Goal: Information Seeking & Learning: Learn about a topic

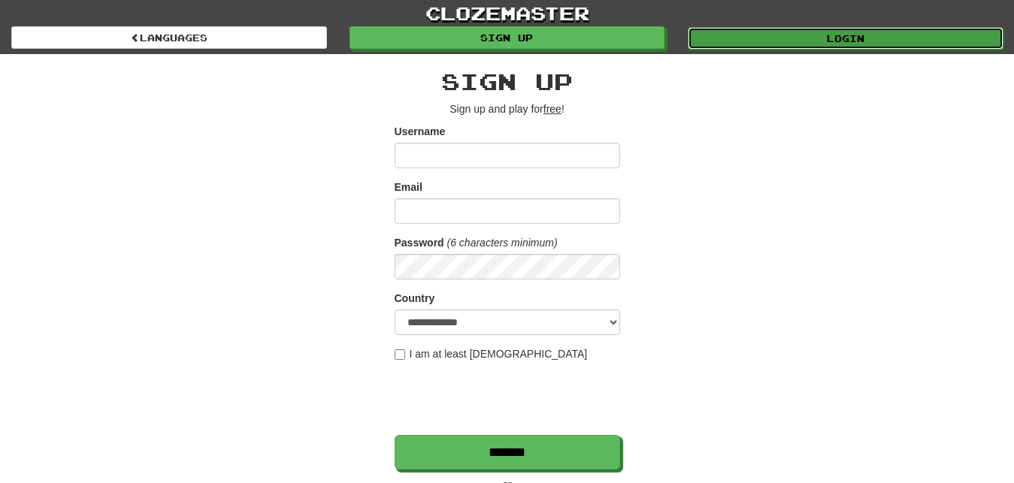
click at [756, 43] on link "Login" at bounding box center [846, 38] width 316 height 23
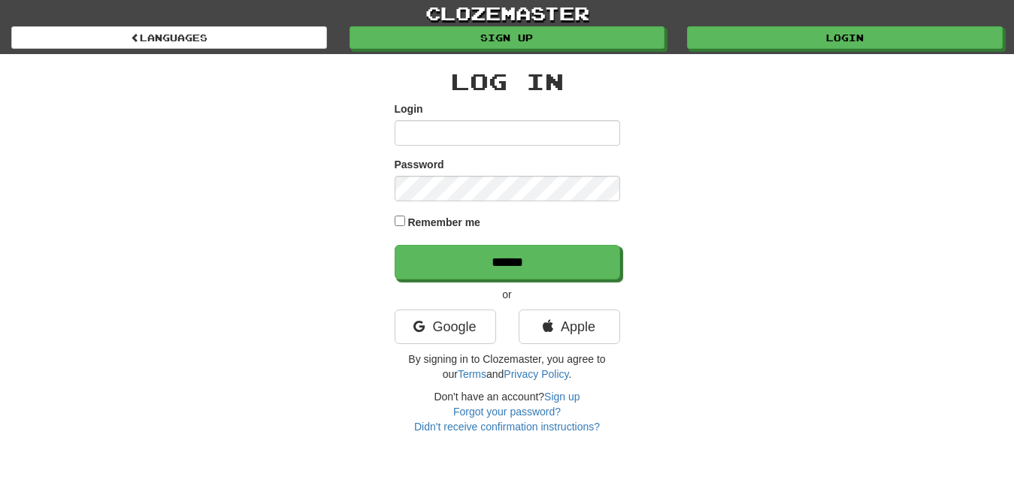
click at [405, 133] on input "Login" at bounding box center [508, 133] width 226 height 26
type input "*********"
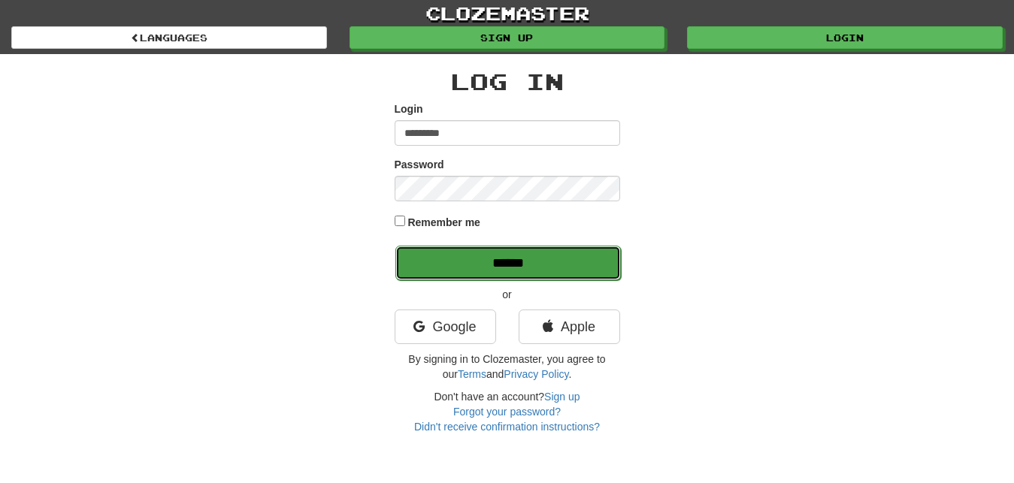
click at [557, 254] on input "******" at bounding box center [509, 263] width 226 height 35
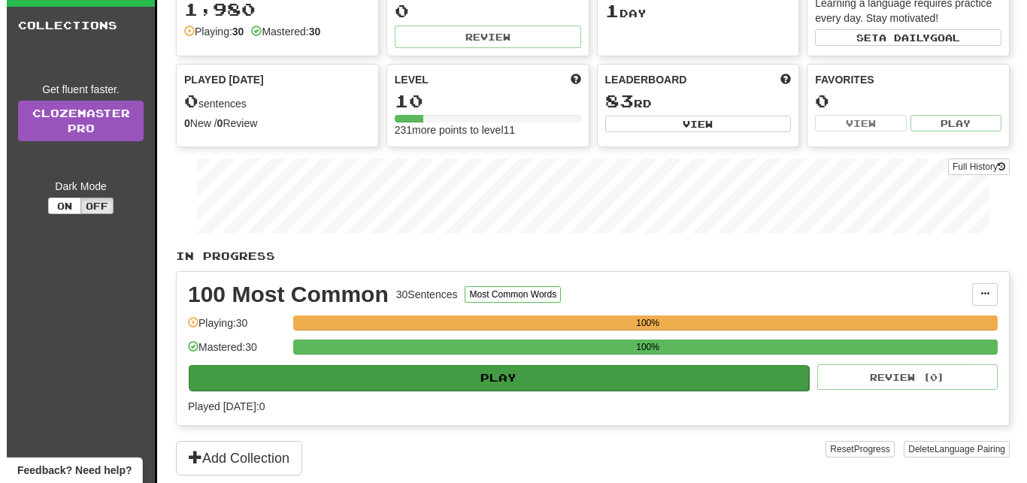
scroll to position [77, 0]
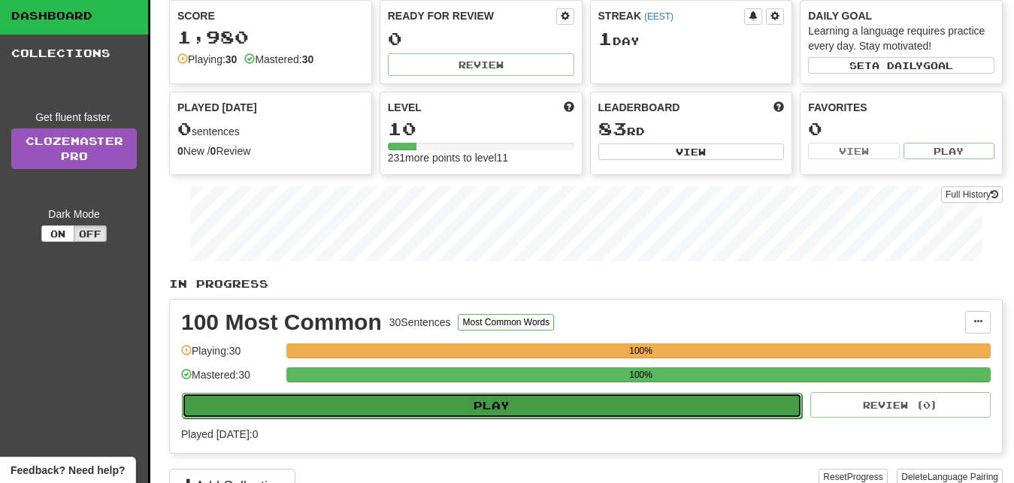
click at [715, 399] on button "Play" at bounding box center [492, 406] width 620 height 26
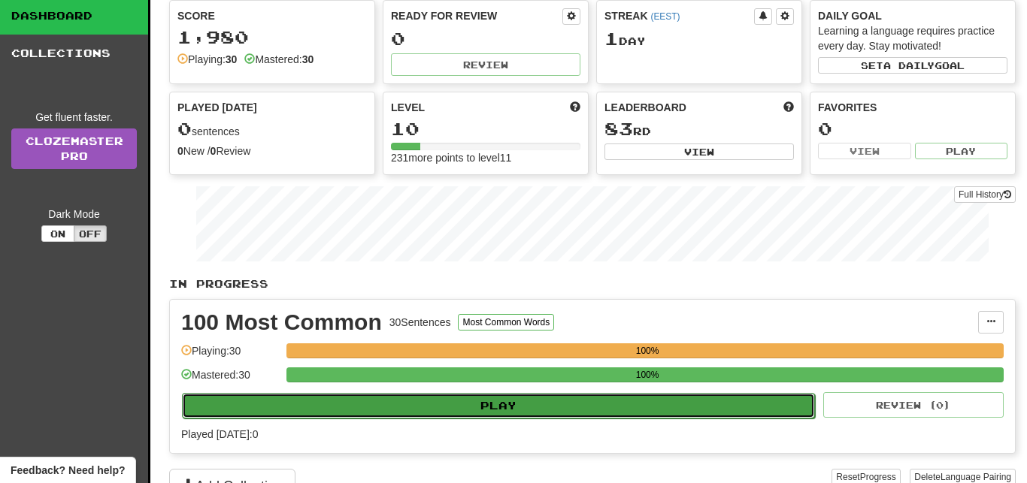
select select "**"
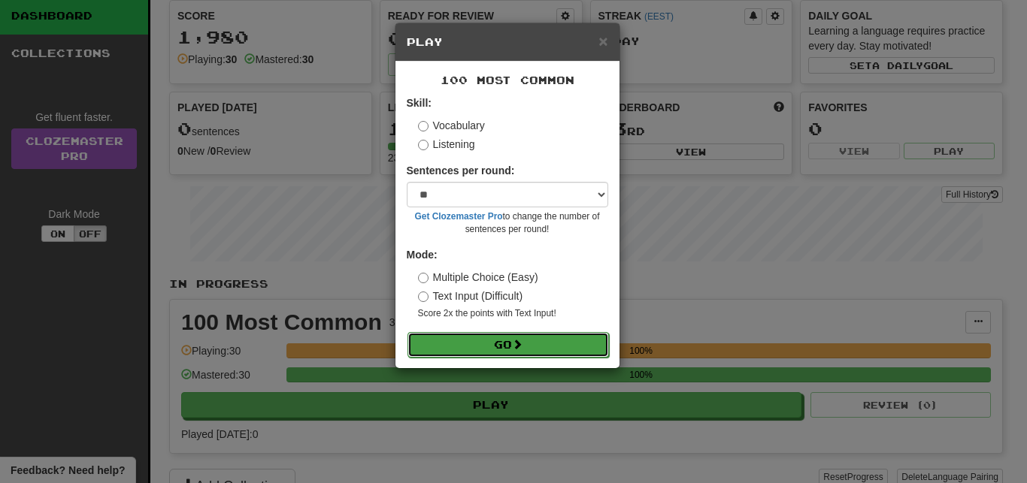
click at [573, 342] on button "Go" at bounding box center [509, 345] width 202 height 26
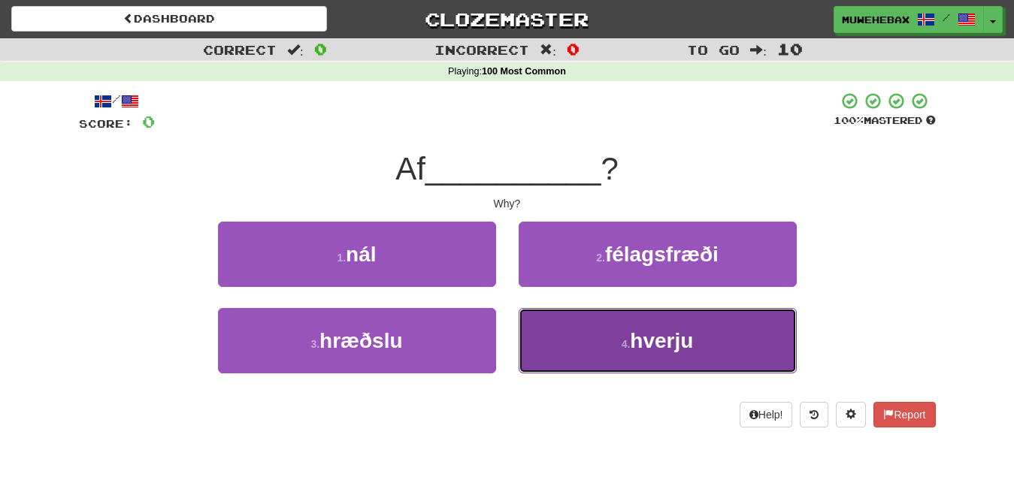
click at [590, 343] on button "4 . hverju" at bounding box center [658, 340] width 278 height 65
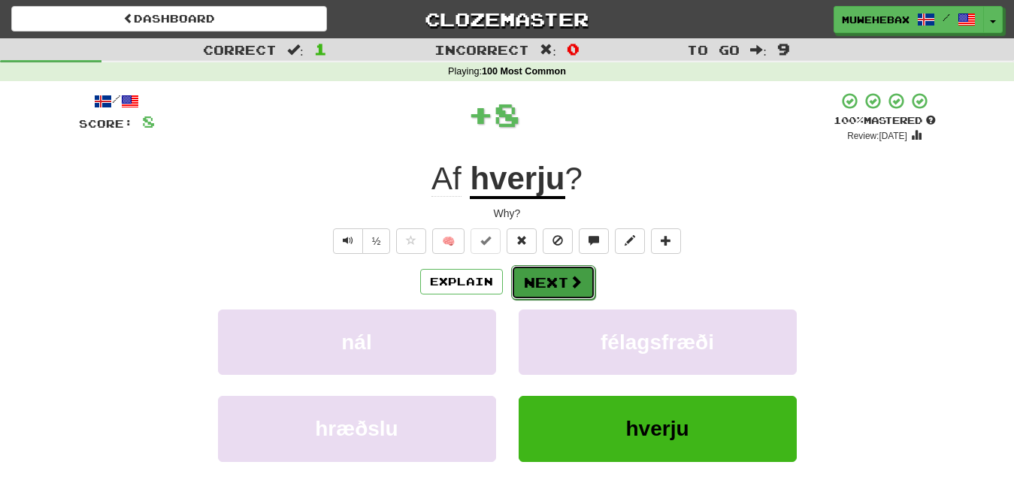
click at [548, 268] on button "Next" at bounding box center [553, 282] width 84 height 35
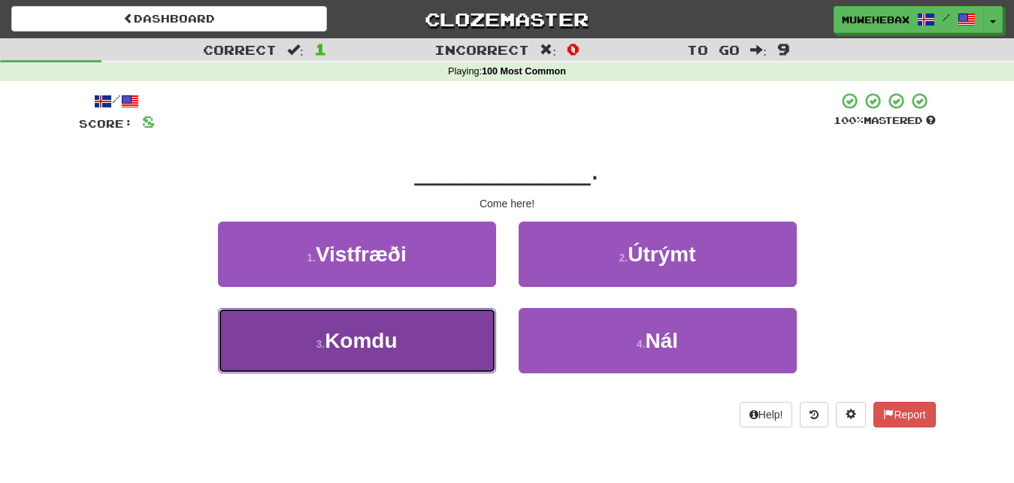
click at [459, 344] on button "3 . Komdu" at bounding box center [357, 340] width 278 height 65
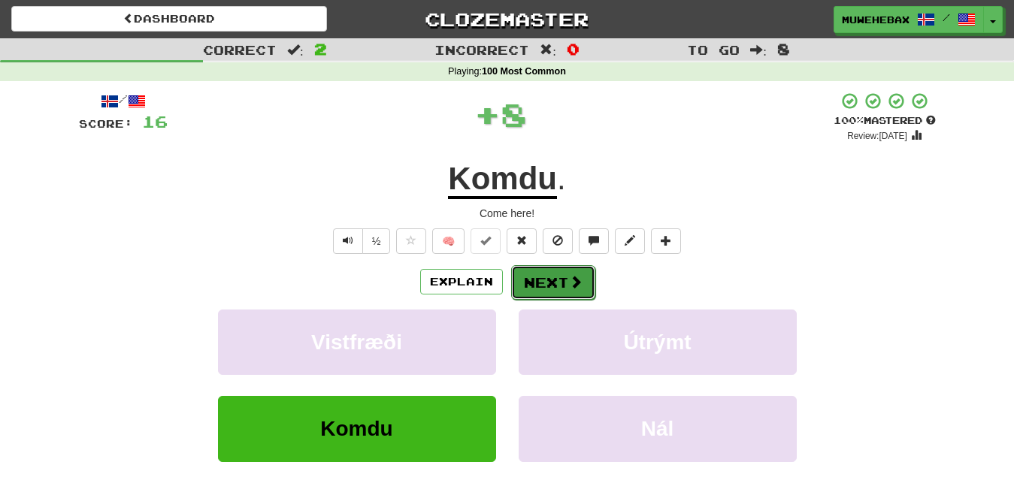
click at [547, 269] on button "Next" at bounding box center [553, 282] width 84 height 35
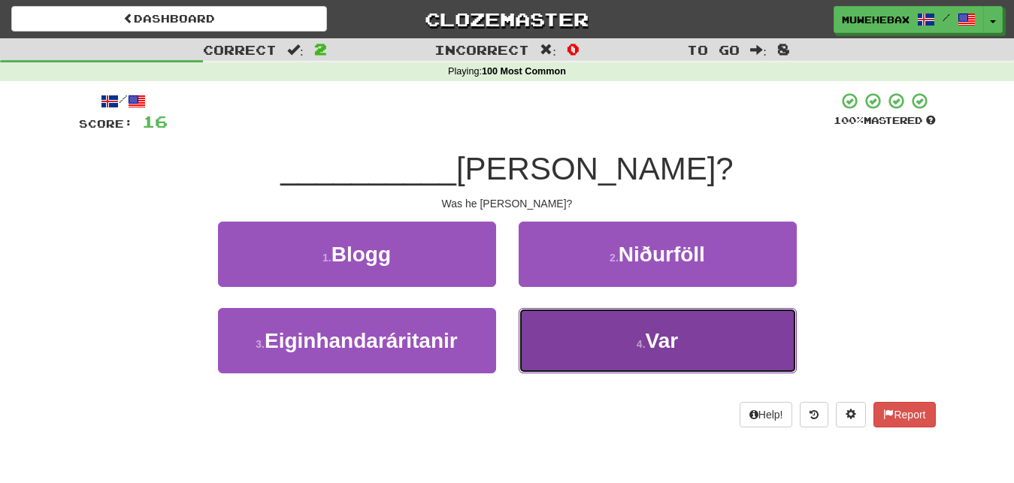
click at [573, 329] on button "4 . Var" at bounding box center [658, 340] width 278 height 65
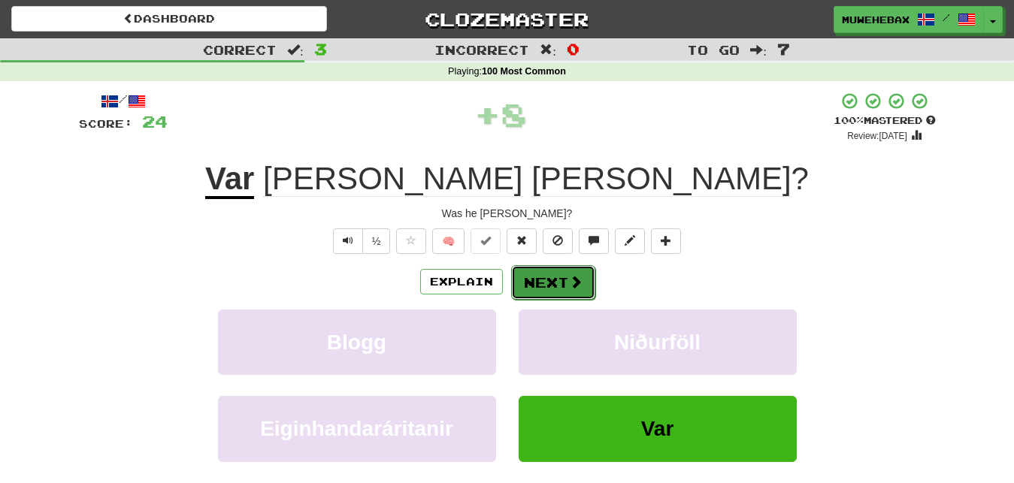
click at [547, 266] on button "Next" at bounding box center [553, 282] width 84 height 35
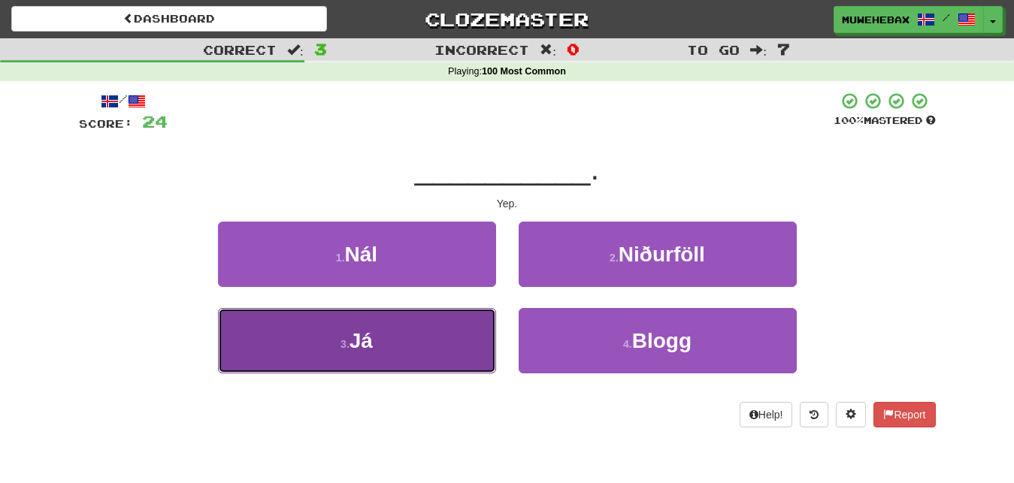
click at [453, 332] on button "3 . Já" at bounding box center [357, 340] width 278 height 65
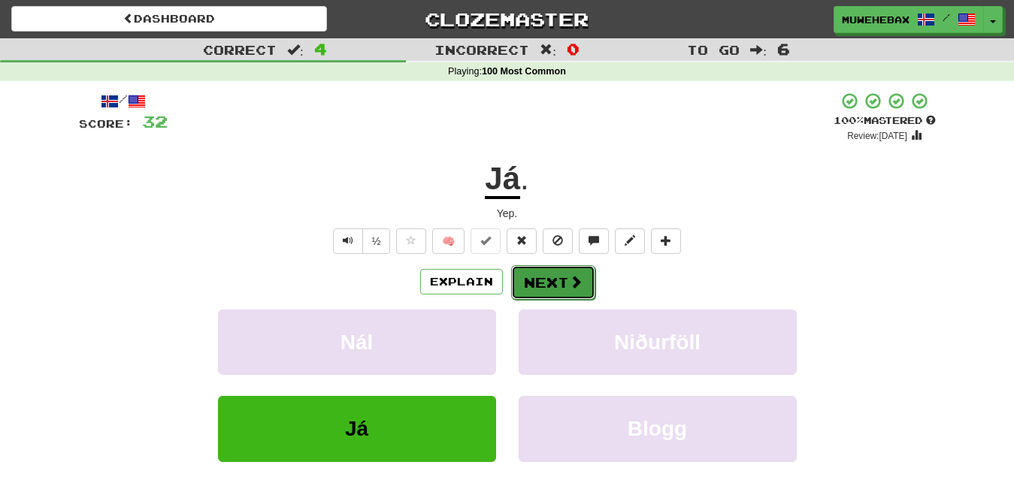
click at [545, 270] on button "Next" at bounding box center [553, 282] width 84 height 35
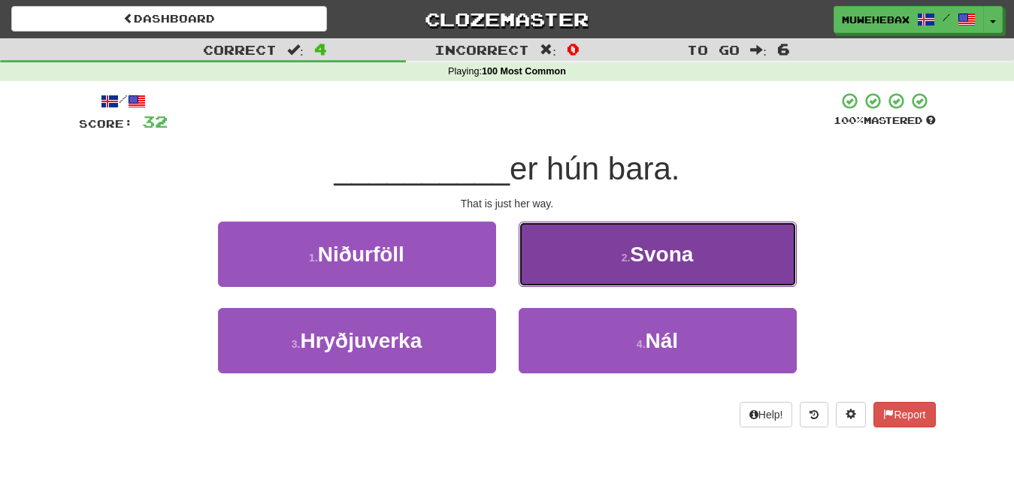
click at [560, 253] on button "2 . Svona" at bounding box center [658, 254] width 278 height 65
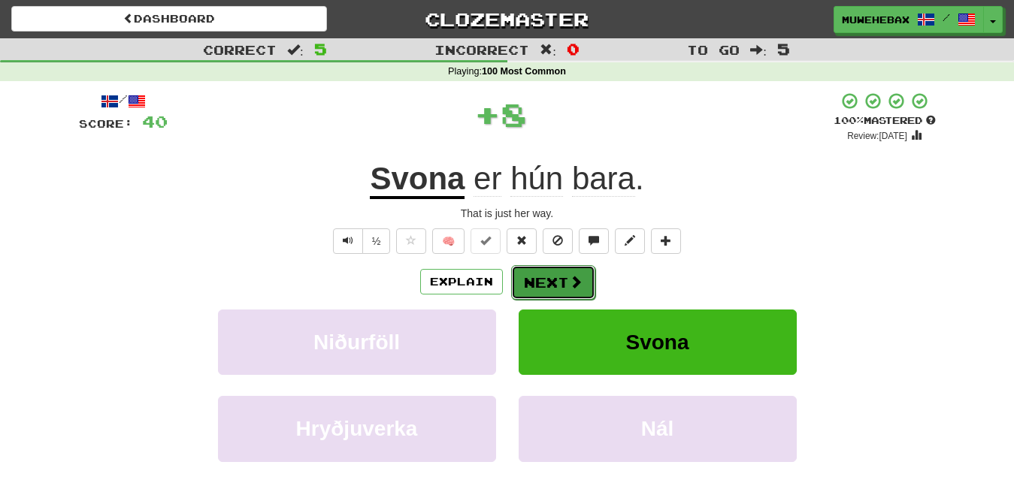
click at [549, 269] on button "Next" at bounding box center [553, 282] width 84 height 35
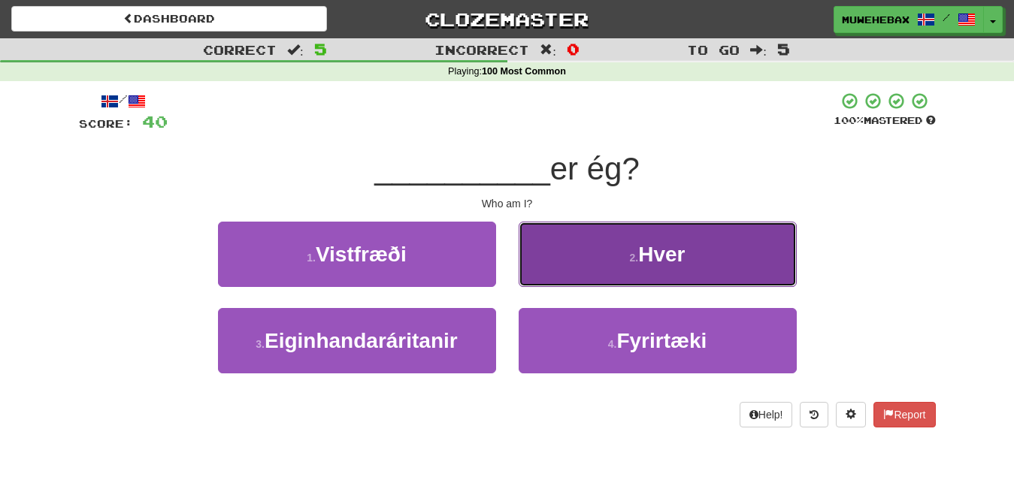
click at [557, 267] on button "2 . Hver" at bounding box center [658, 254] width 278 height 65
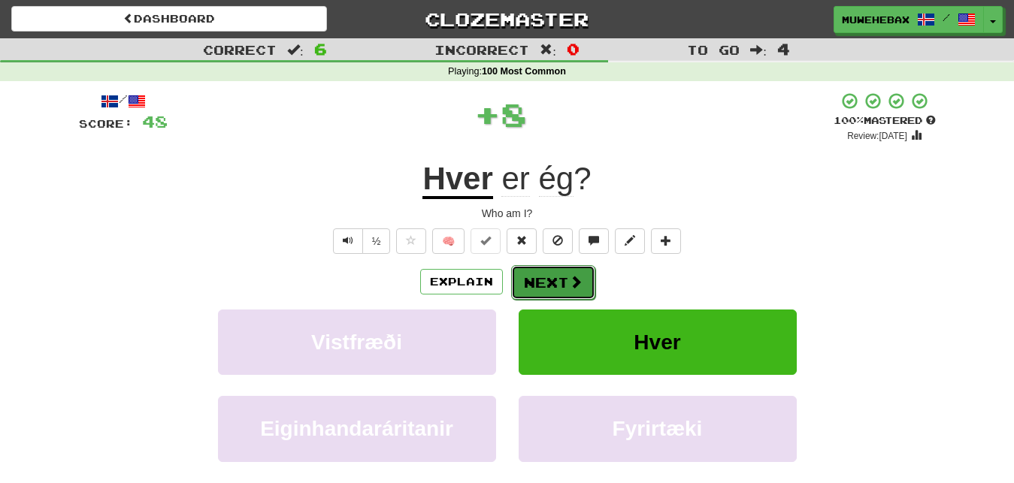
click at [546, 267] on button "Next" at bounding box center [553, 282] width 84 height 35
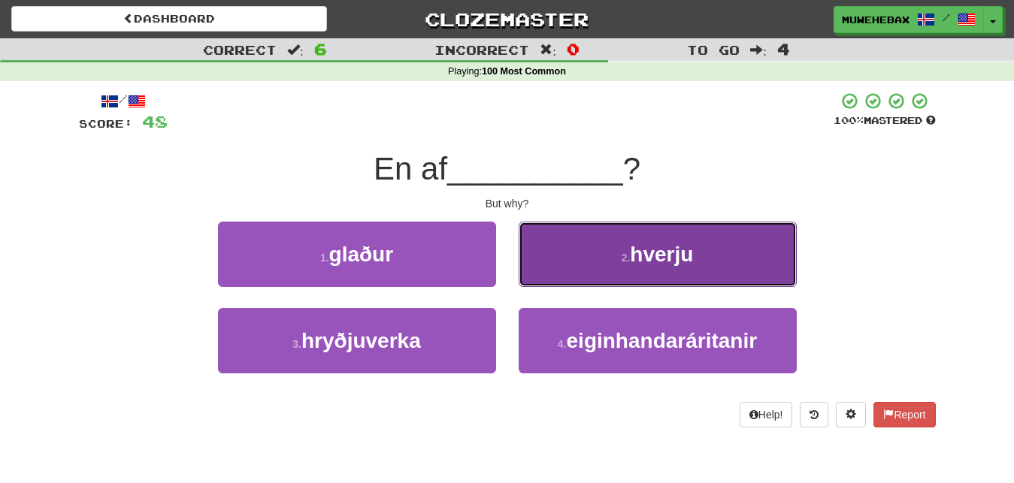
click at [566, 262] on button "2 . hverju" at bounding box center [658, 254] width 278 height 65
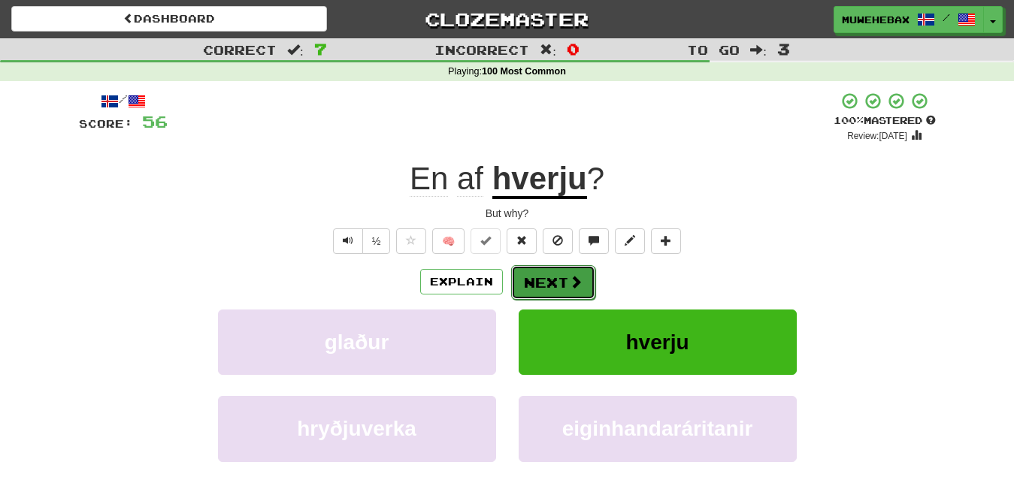
click at [547, 268] on button "Next" at bounding box center [553, 282] width 84 height 35
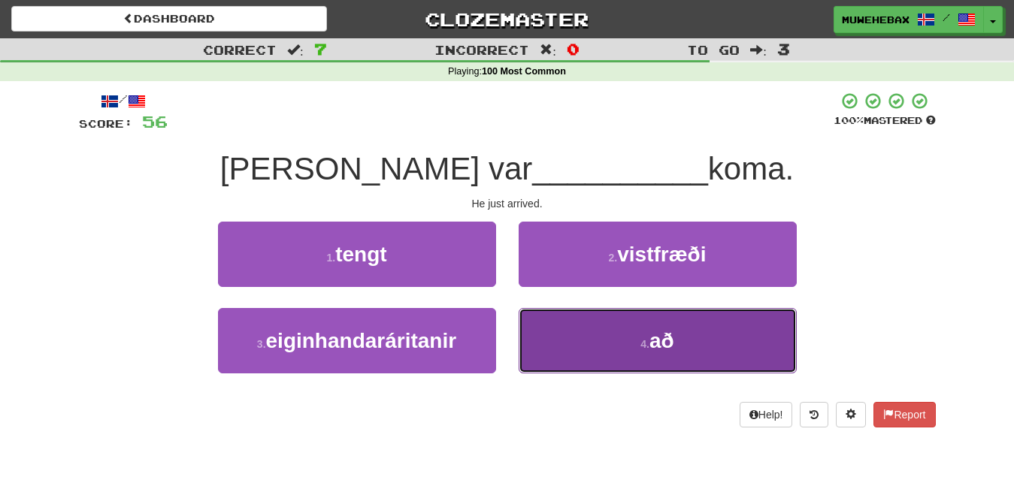
click at [574, 341] on button "4 . að" at bounding box center [658, 340] width 278 height 65
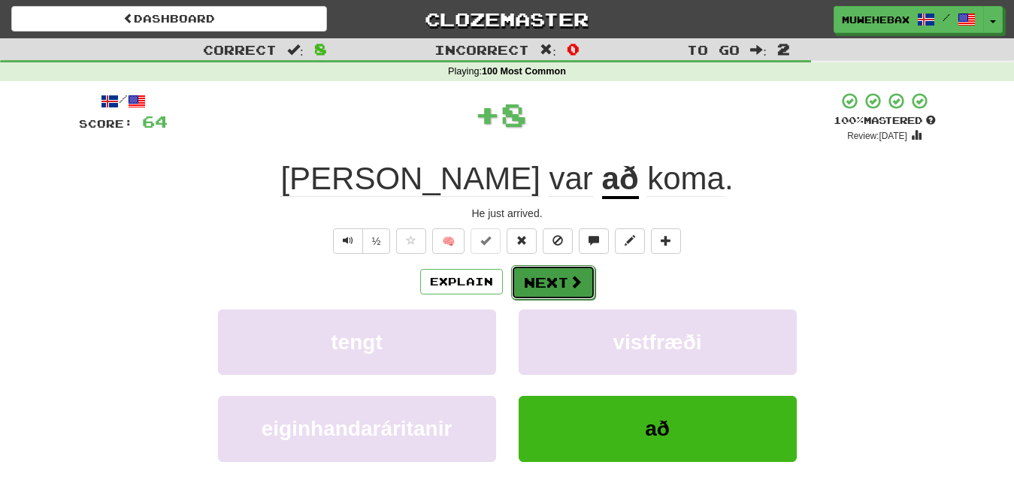
click at [547, 271] on button "Next" at bounding box center [553, 282] width 84 height 35
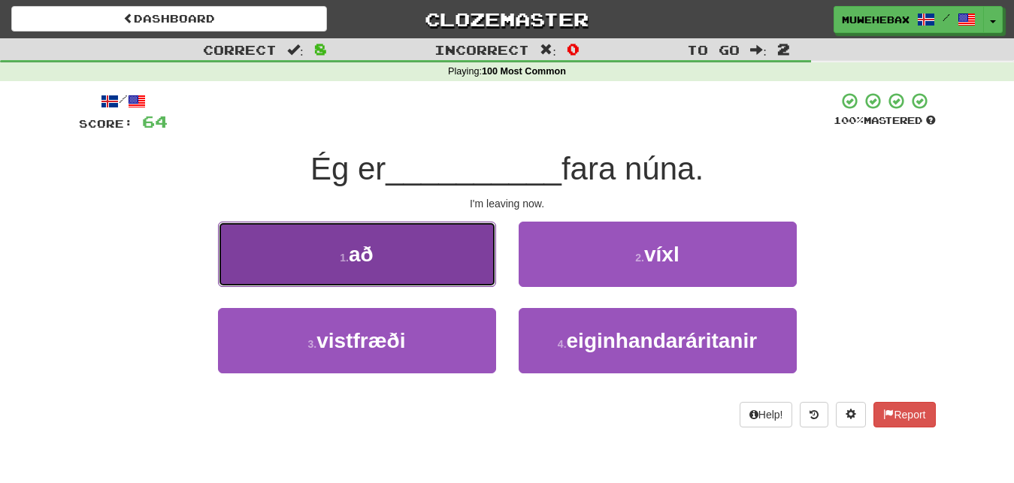
click at [441, 264] on button "1 . að" at bounding box center [357, 254] width 278 height 65
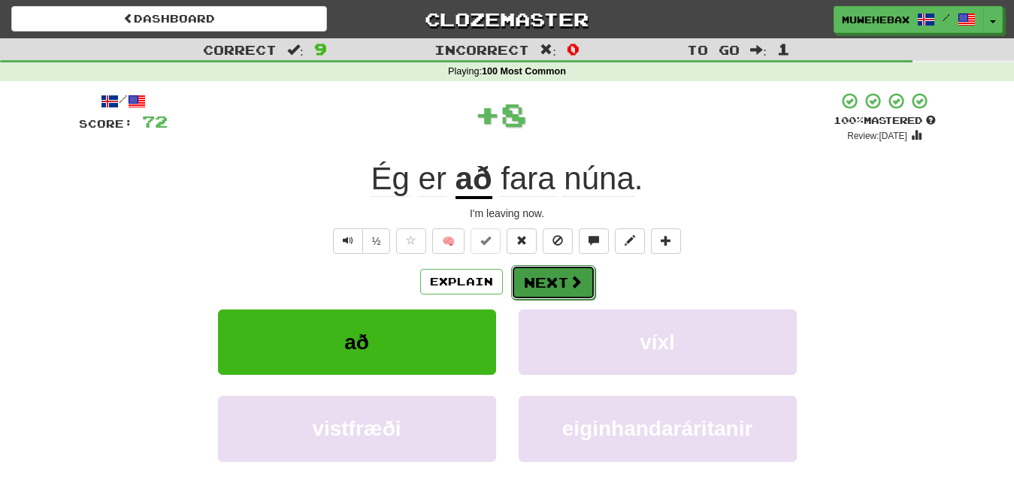
click at [547, 269] on button "Next" at bounding box center [553, 282] width 84 height 35
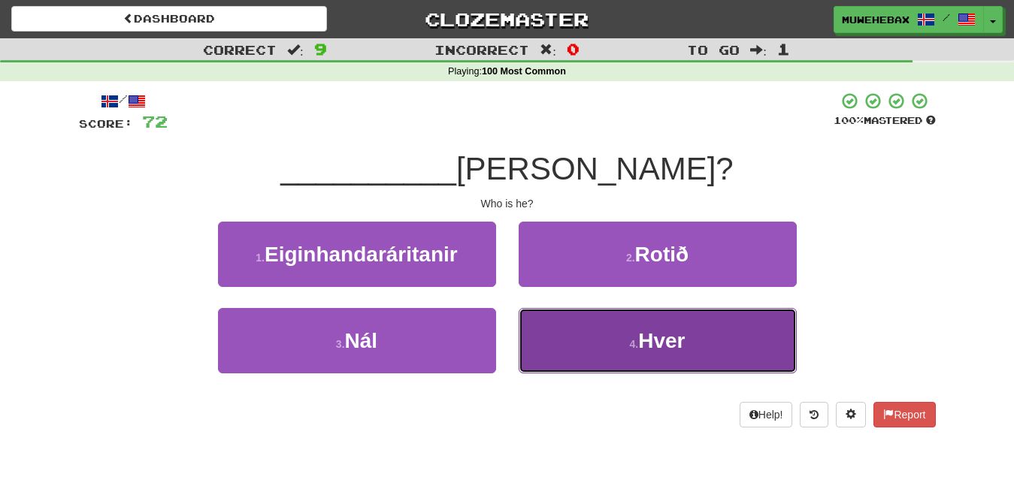
click at [562, 335] on button "4 . Hver" at bounding box center [658, 340] width 278 height 65
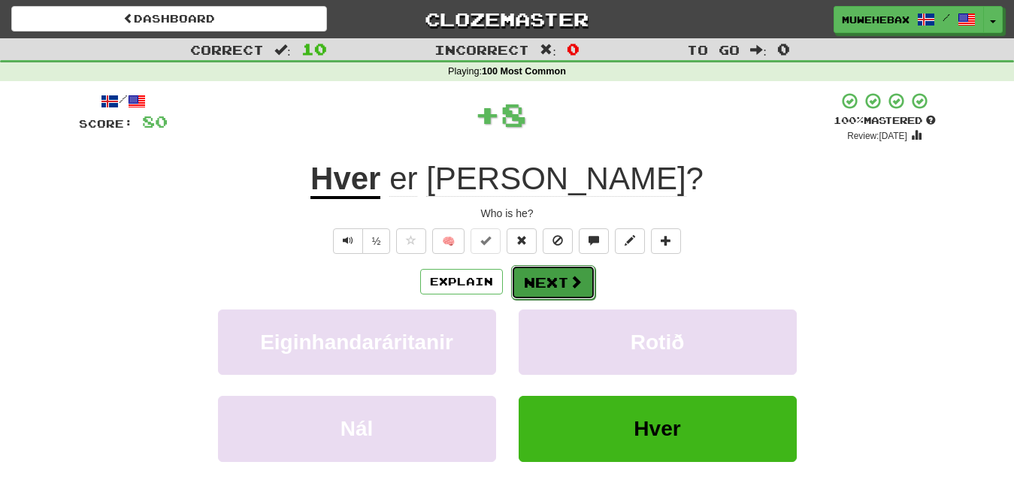
click at [547, 270] on button "Next" at bounding box center [553, 282] width 84 height 35
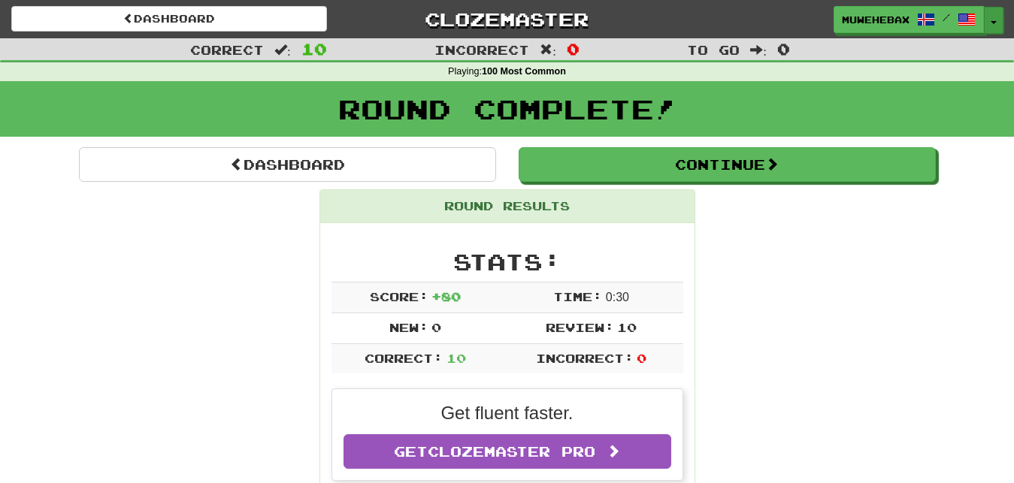
click at [992, 17] on button "Toggle Dropdown" at bounding box center [994, 20] width 20 height 27
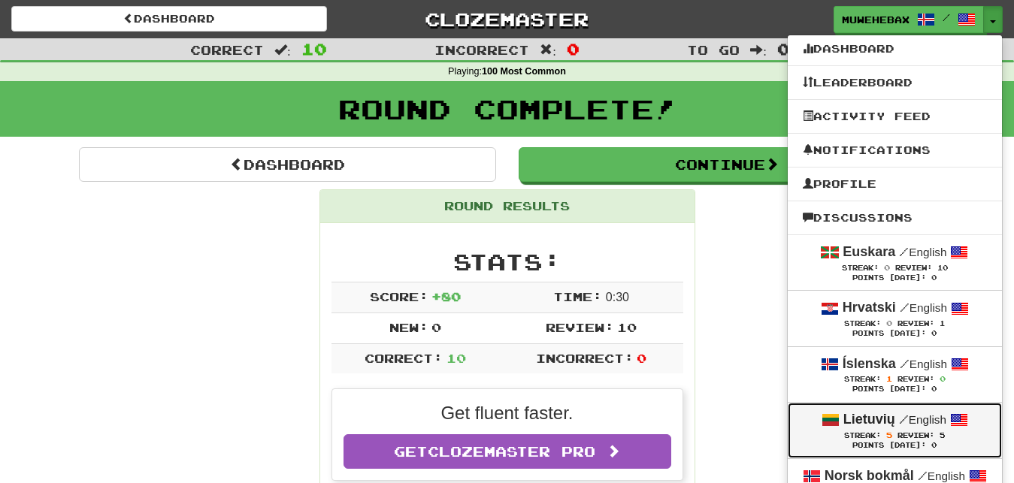
click at [811, 429] on div "Lietuvių / English" at bounding box center [895, 421] width 184 height 20
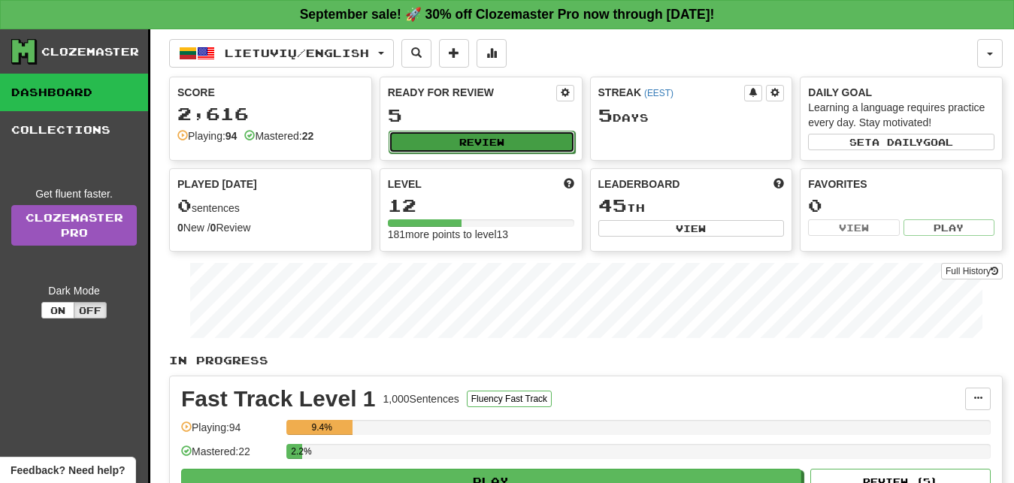
click at [535, 138] on button "Review" at bounding box center [482, 142] width 186 height 23
select select "**"
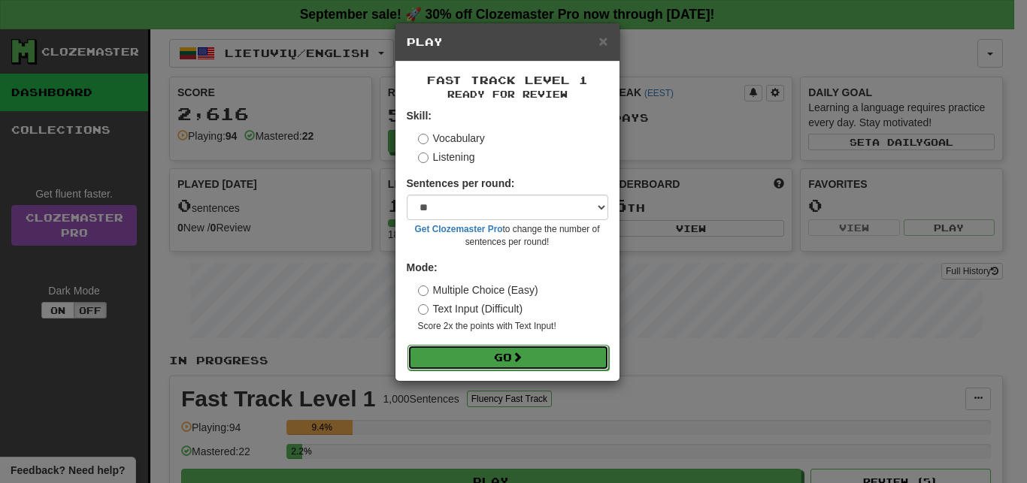
click at [574, 359] on button "Go" at bounding box center [509, 358] width 202 height 26
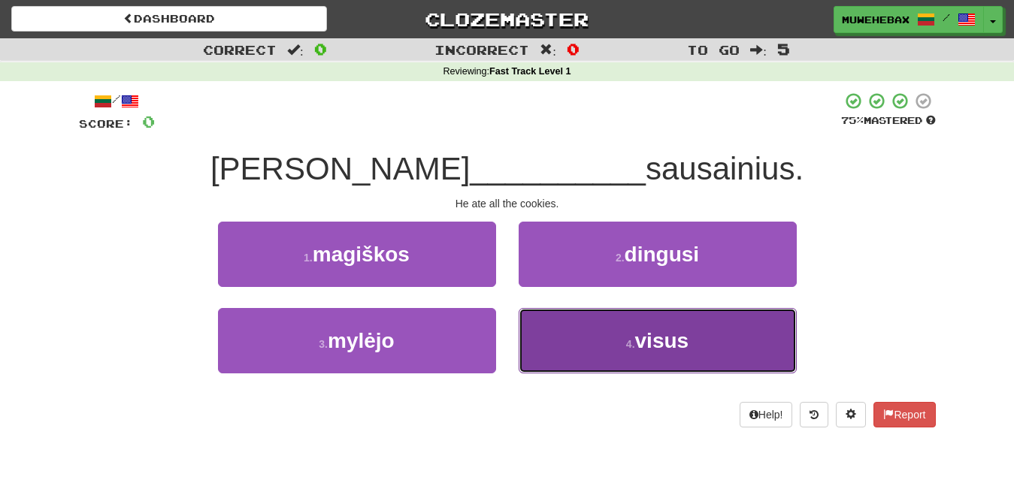
click at [577, 347] on button "4 . visus" at bounding box center [658, 340] width 278 height 65
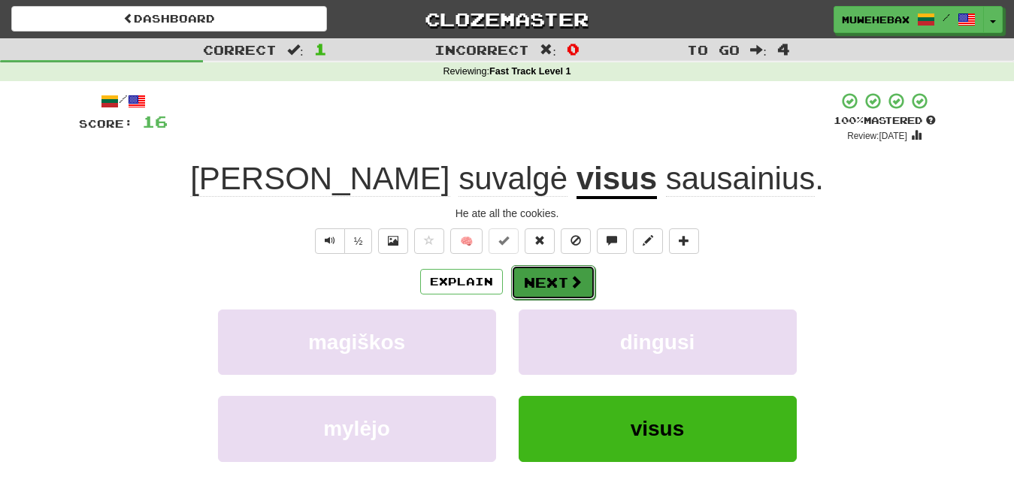
click at [548, 270] on button "Next" at bounding box center [553, 282] width 84 height 35
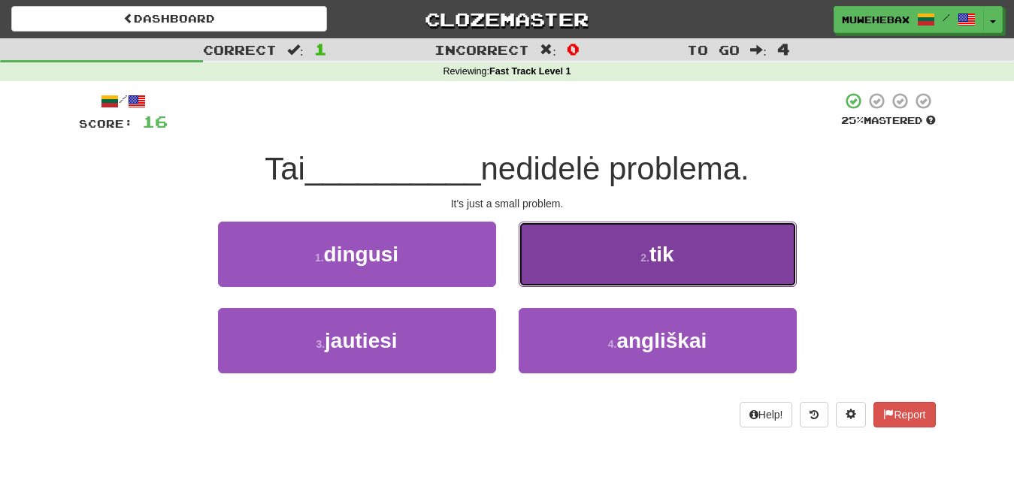
click at [580, 256] on button "2 . tik" at bounding box center [658, 254] width 278 height 65
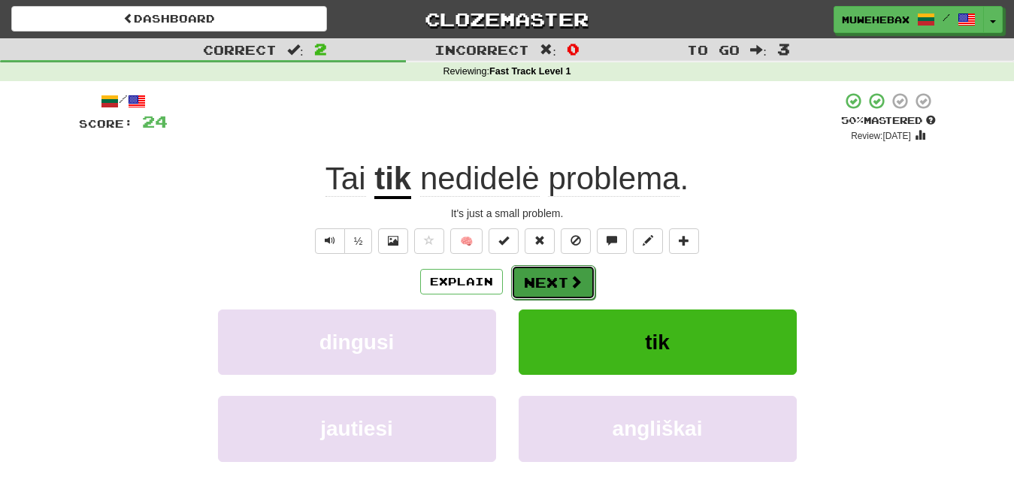
click at [545, 268] on button "Next" at bounding box center [553, 282] width 84 height 35
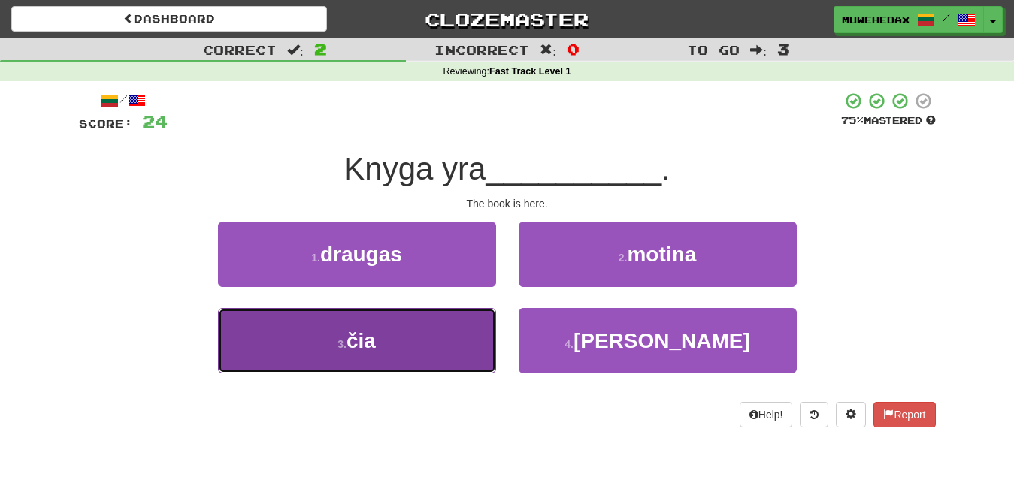
click at [447, 338] on button "3 . čia" at bounding box center [357, 340] width 278 height 65
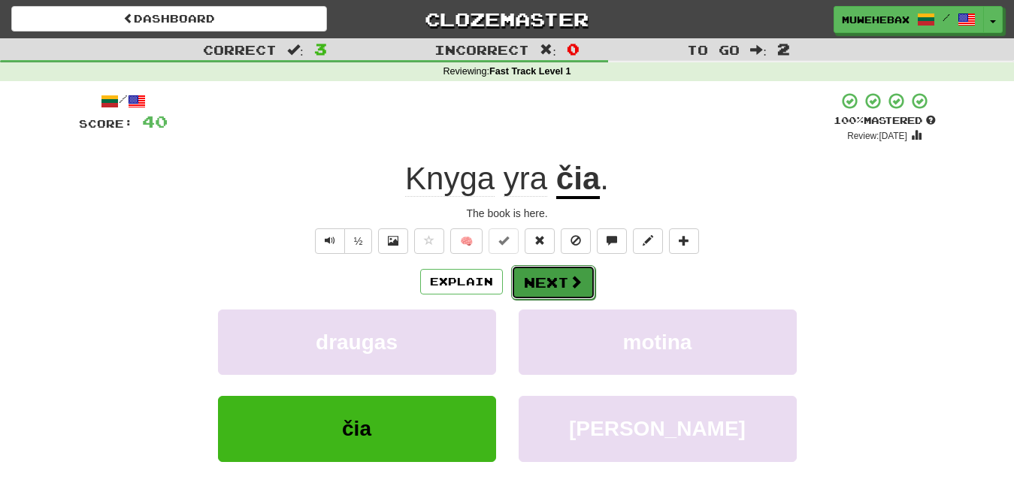
click at [549, 268] on button "Next" at bounding box center [553, 282] width 84 height 35
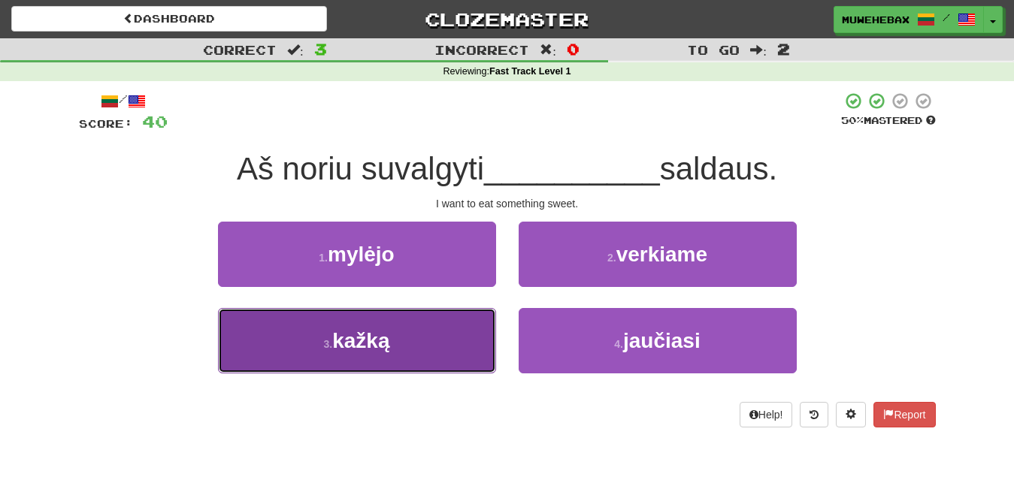
click at [450, 335] on button "3 . [GEOGRAPHIC_DATA]" at bounding box center [357, 340] width 278 height 65
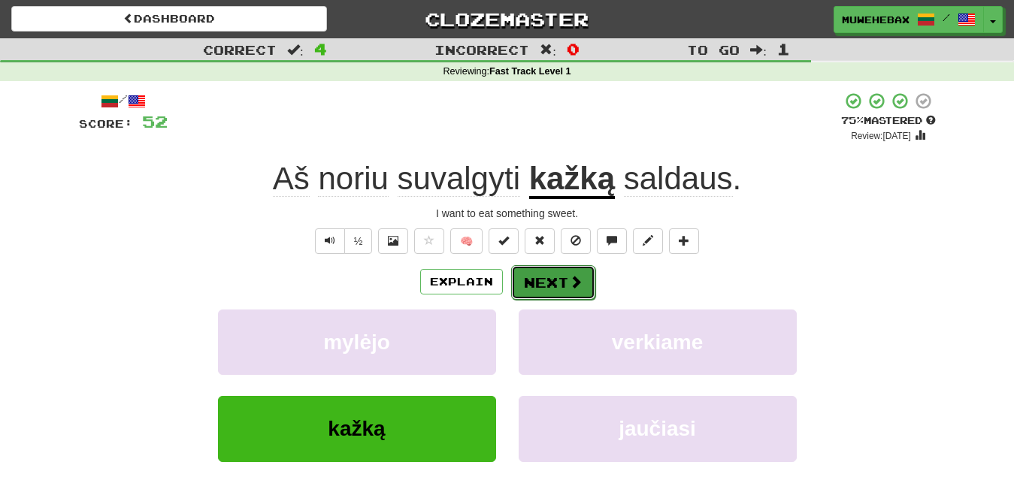
click at [549, 270] on button "Next" at bounding box center [553, 282] width 84 height 35
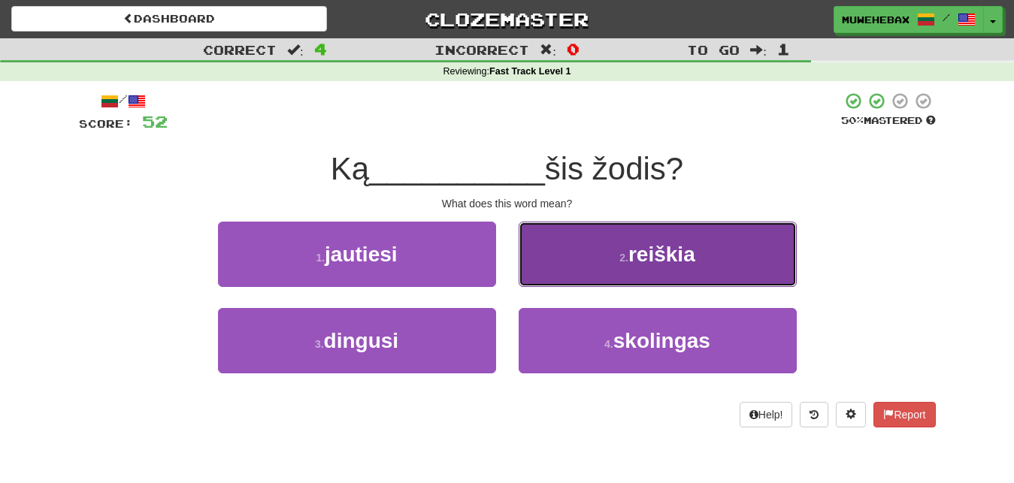
click at [571, 261] on button "2 . reiškia" at bounding box center [658, 254] width 278 height 65
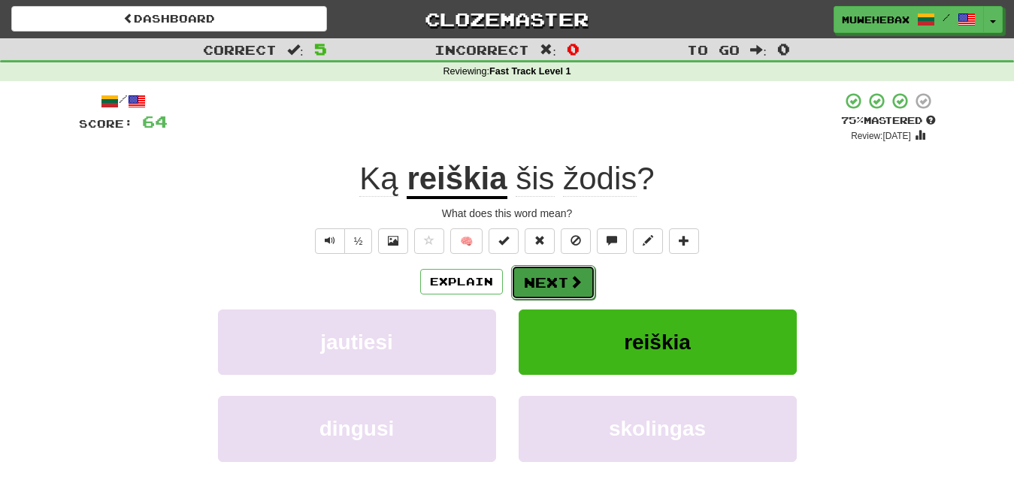
click at [550, 267] on button "Next" at bounding box center [553, 282] width 84 height 35
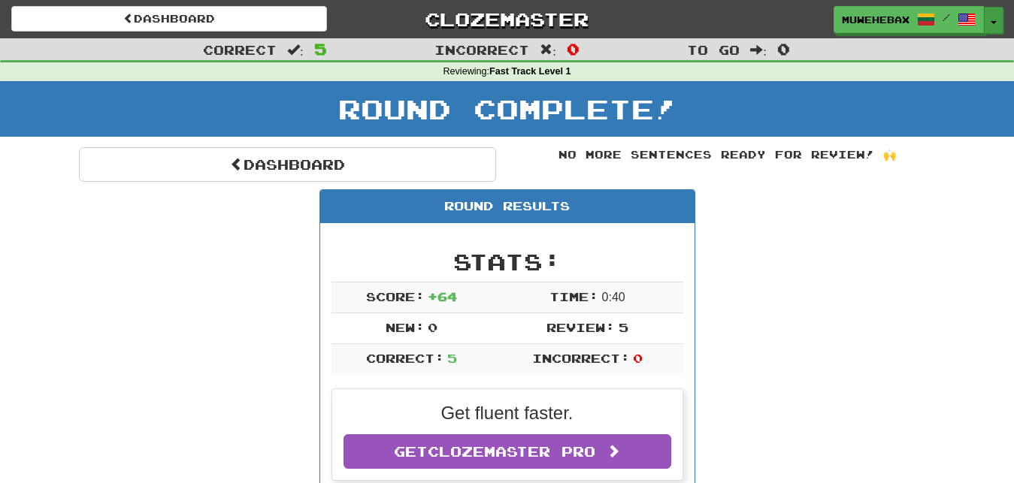
click at [995, 17] on button "Toggle Dropdown" at bounding box center [994, 20] width 20 height 27
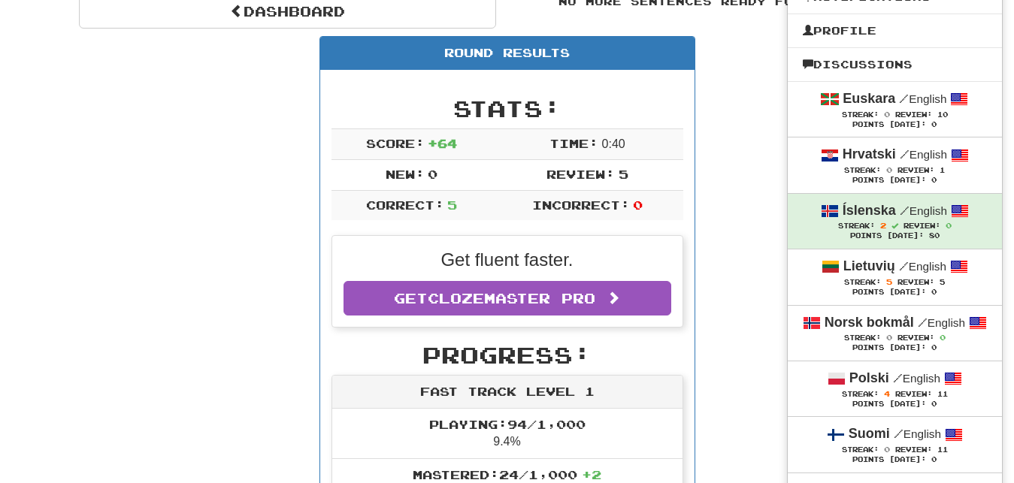
scroll to position [230, 0]
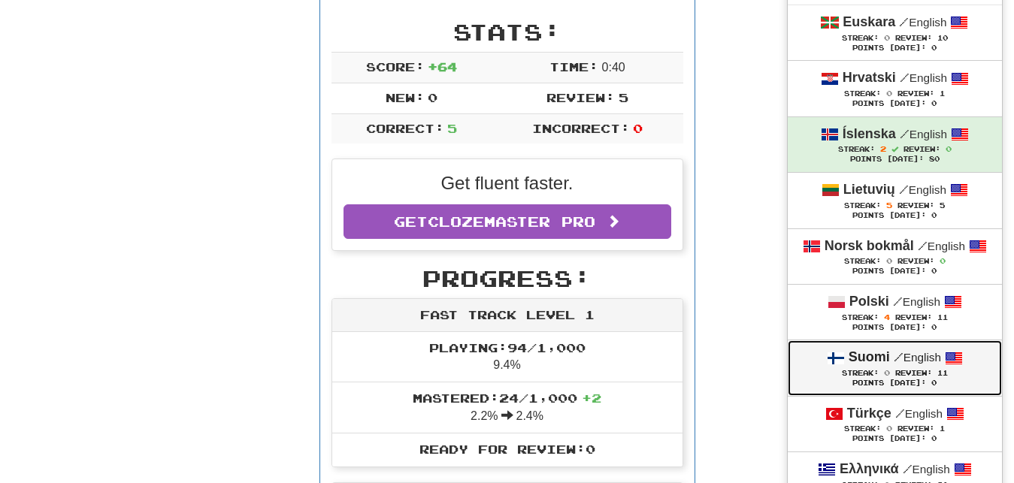
click at [814, 366] on div "Suomi / English" at bounding box center [895, 358] width 184 height 20
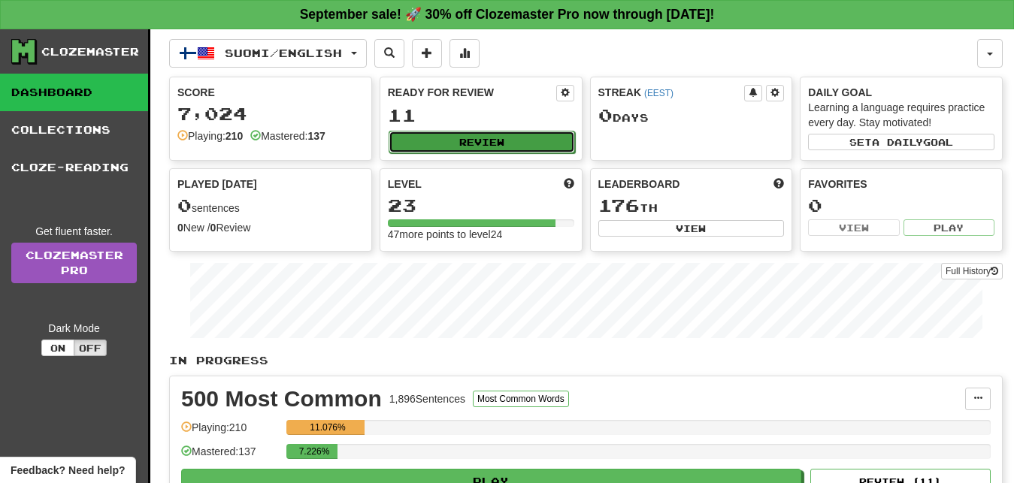
click at [538, 141] on button "Review" at bounding box center [482, 142] width 186 height 23
select select "**"
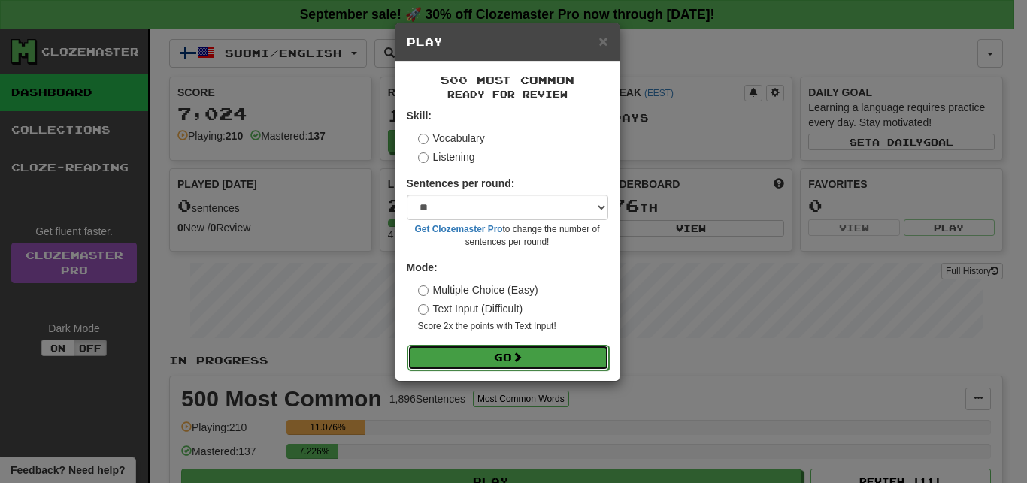
click at [581, 356] on button "Go" at bounding box center [509, 358] width 202 height 26
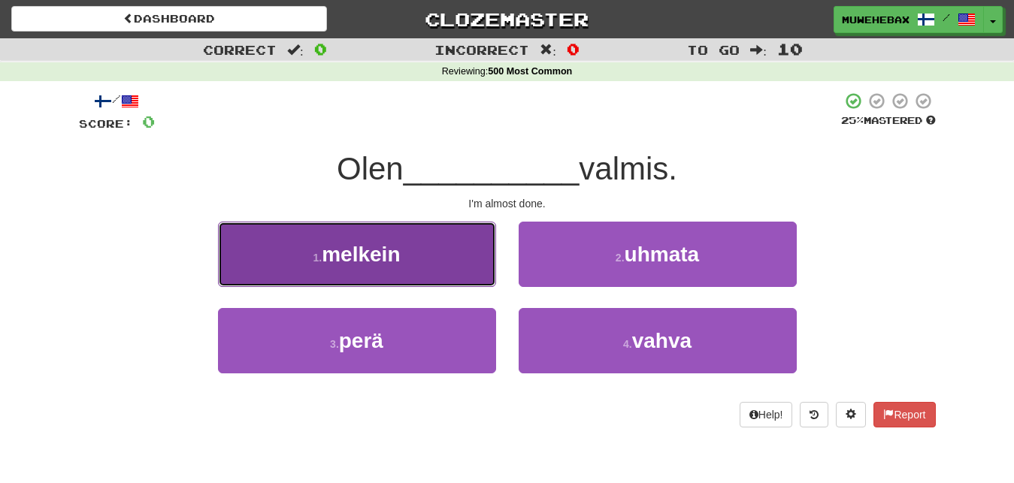
click at [459, 267] on button "1 . melkein" at bounding box center [357, 254] width 278 height 65
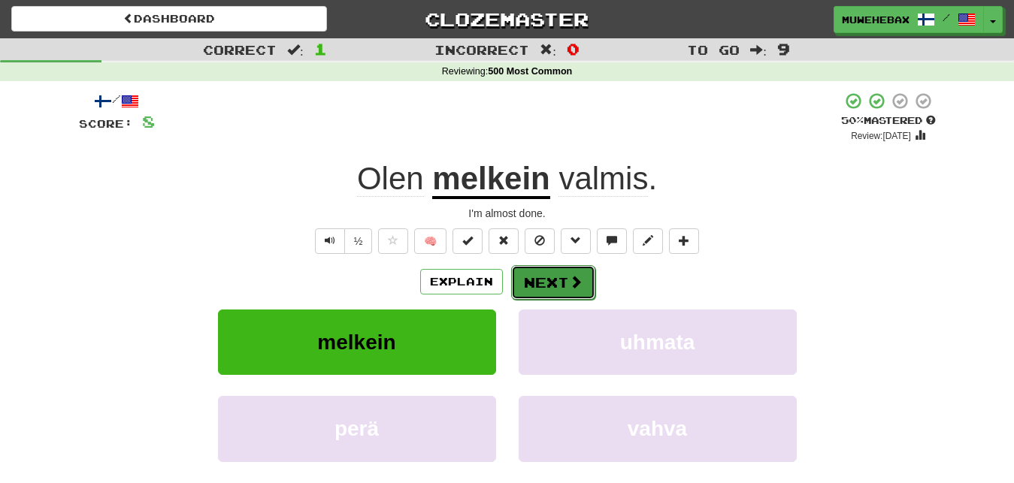
click at [547, 268] on button "Next" at bounding box center [553, 282] width 84 height 35
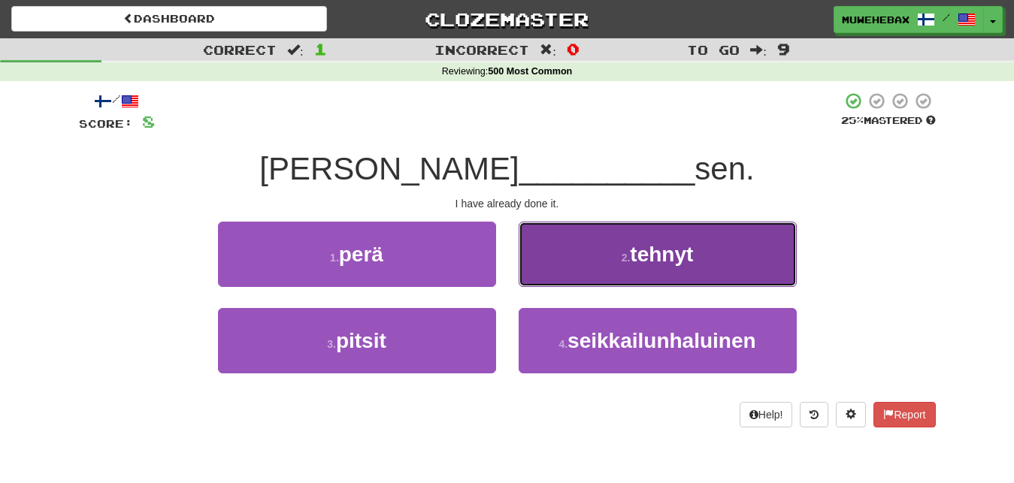
click at [587, 260] on button "2 . tehnyt" at bounding box center [658, 254] width 278 height 65
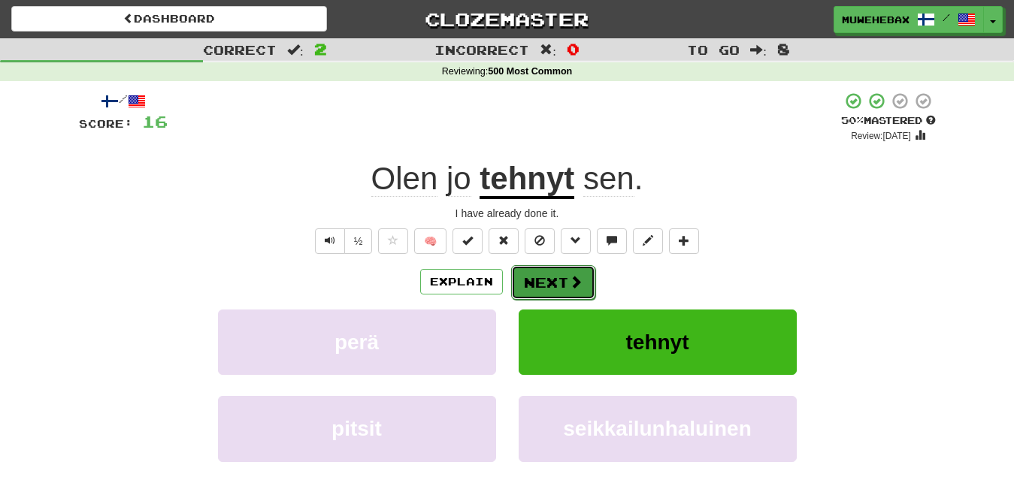
click at [550, 268] on button "Next" at bounding box center [553, 282] width 84 height 35
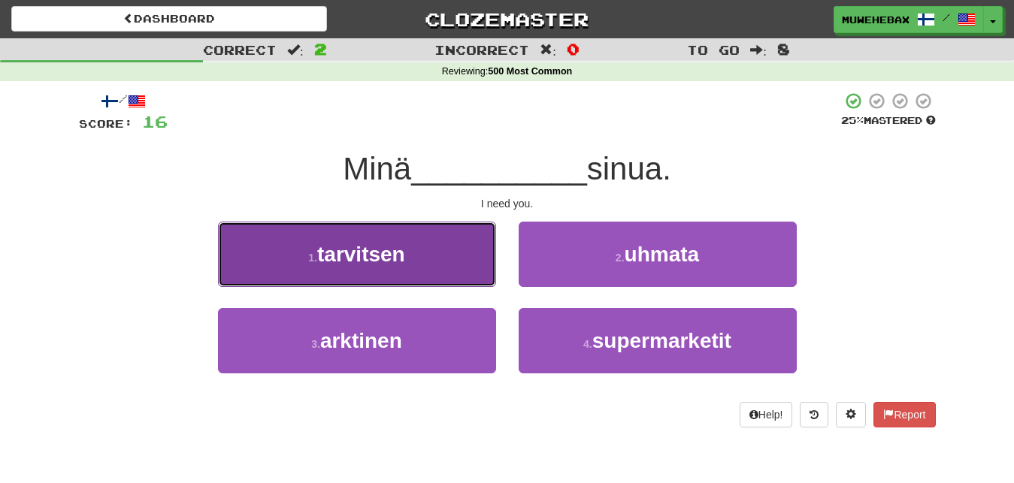
click at [460, 257] on button "1 . tarvitsen" at bounding box center [357, 254] width 278 height 65
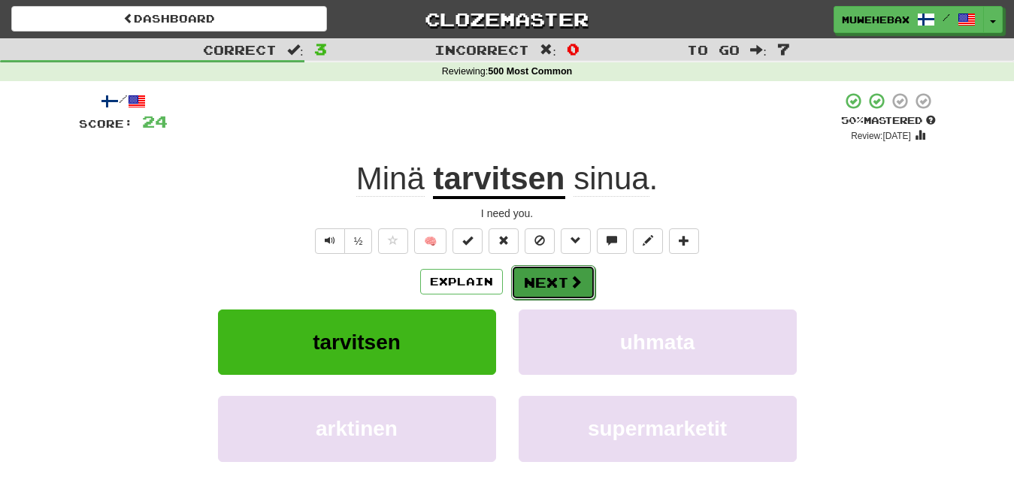
click at [547, 269] on button "Next" at bounding box center [553, 282] width 84 height 35
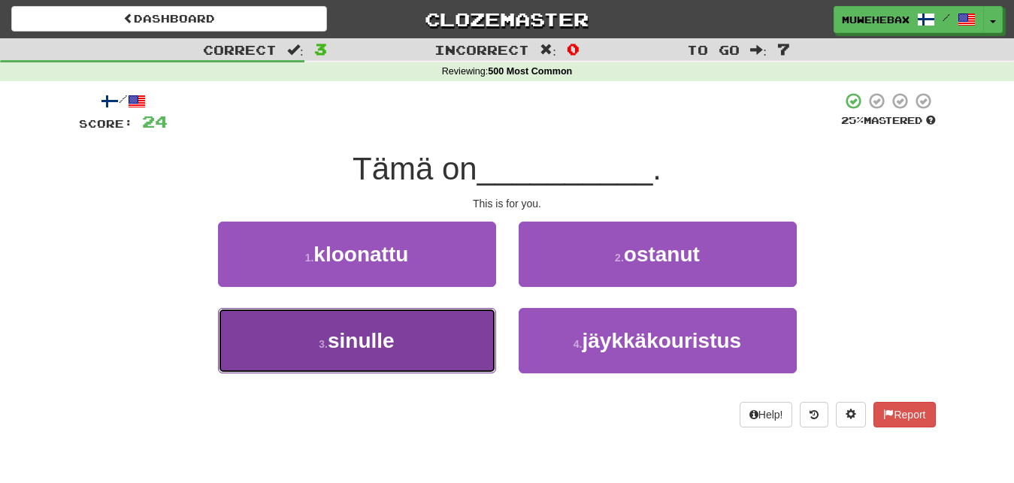
click at [453, 332] on button "3 . sinulle" at bounding box center [357, 340] width 278 height 65
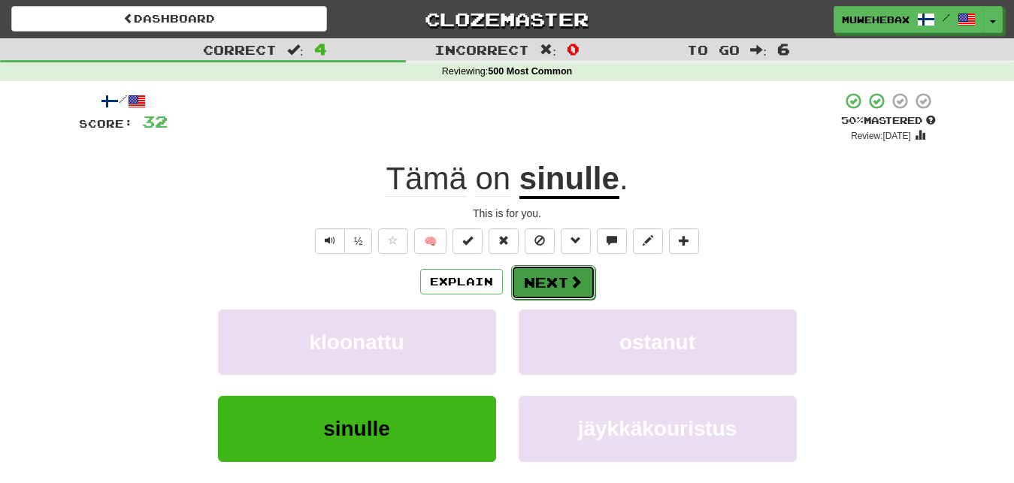
click at [549, 269] on button "Next" at bounding box center [553, 282] width 84 height 35
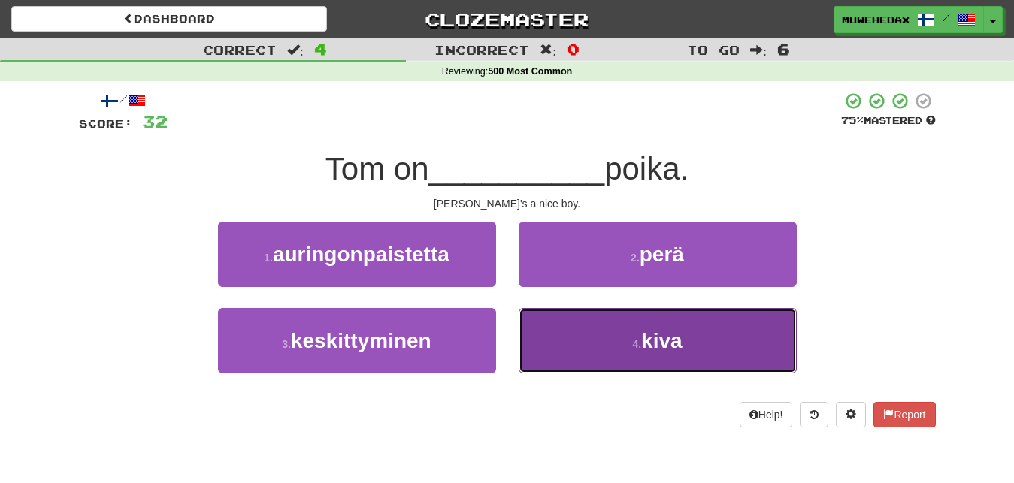
click at [569, 344] on button "4 . kiva" at bounding box center [658, 340] width 278 height 65
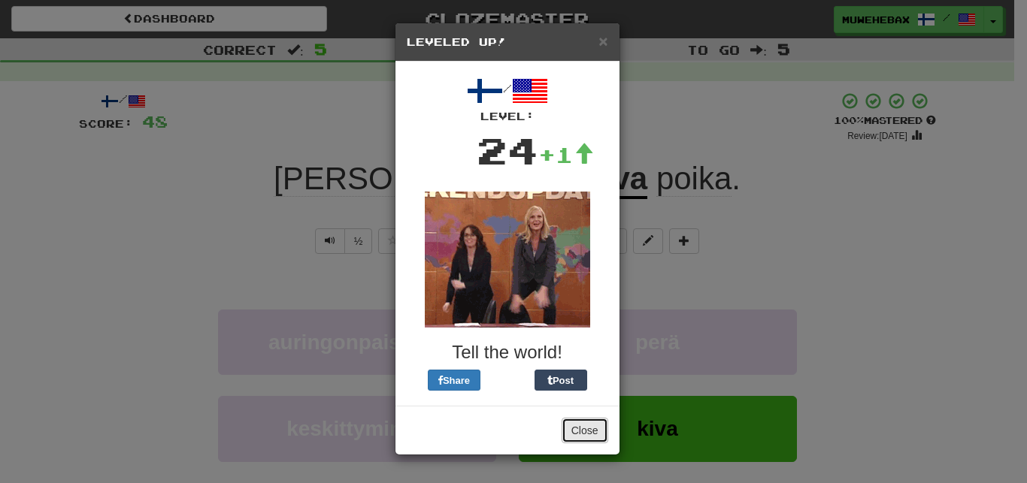
click at [587, 429] on button "Close" at bounding box center [585, 431] width 47 height 26
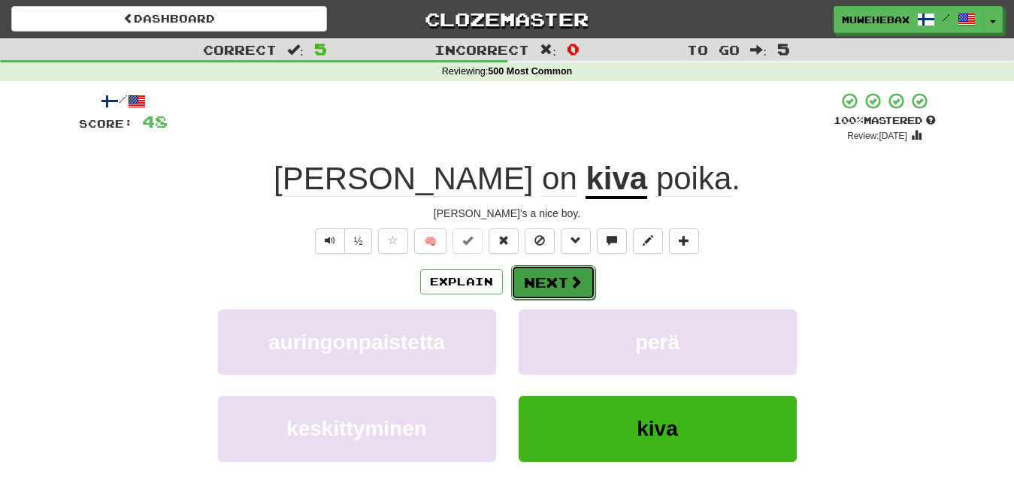
click at [547, 267] on button "Next" at bounding box center [553, 282] width 84 height 35
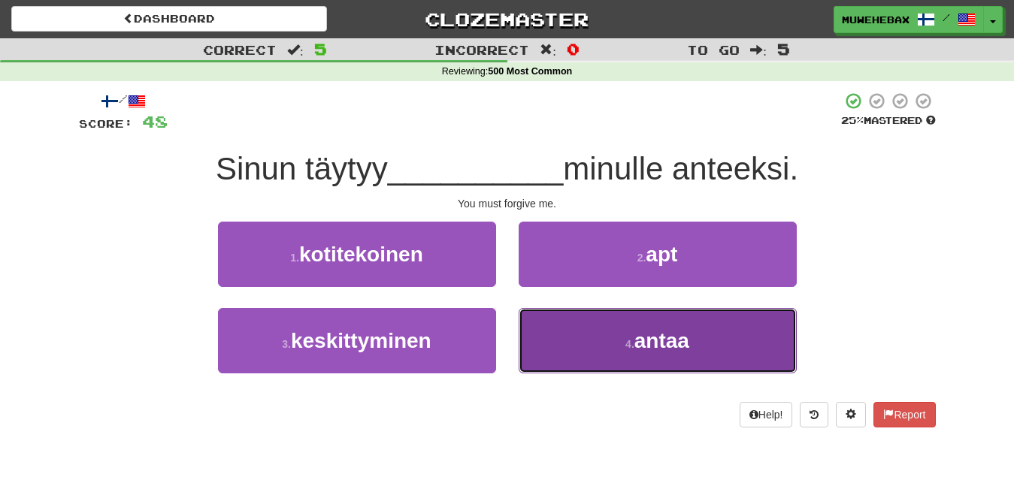
click at [571, 335] on button "4 . antaa" at bounding box center [658, 340] width 278 height 65
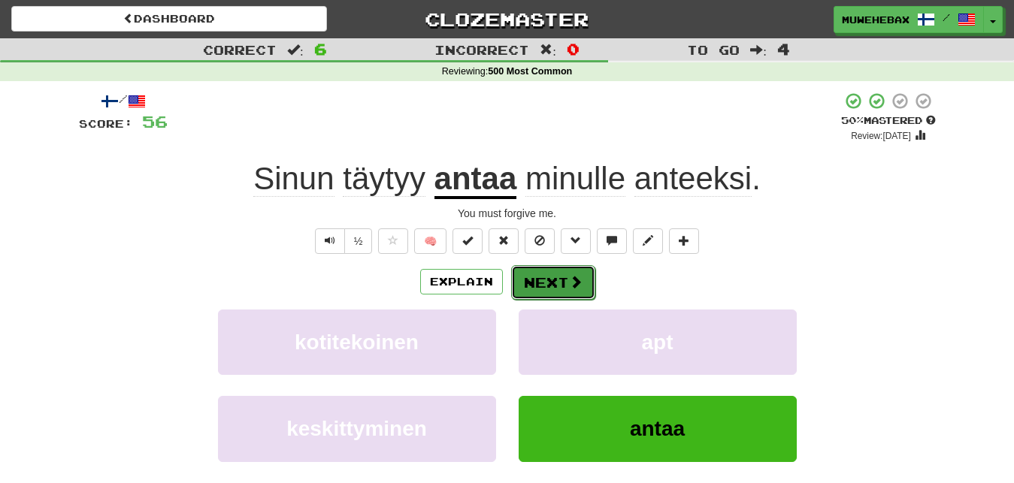
click at [547, 268] on button "Next" at bounding box center [553, 282] width 84 height 35
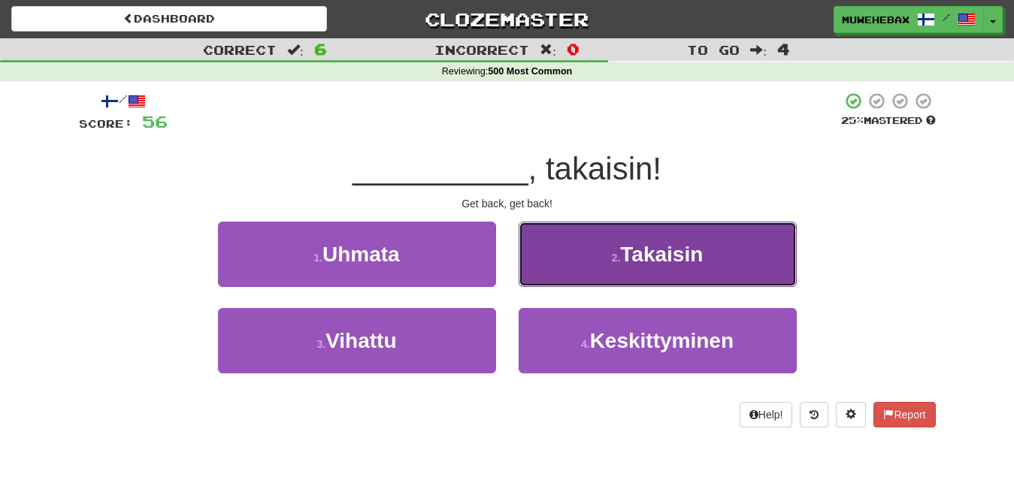
click at [559, 262] on button "2 . Takaisin" at bounding box center [658, 254] width 278 height 65
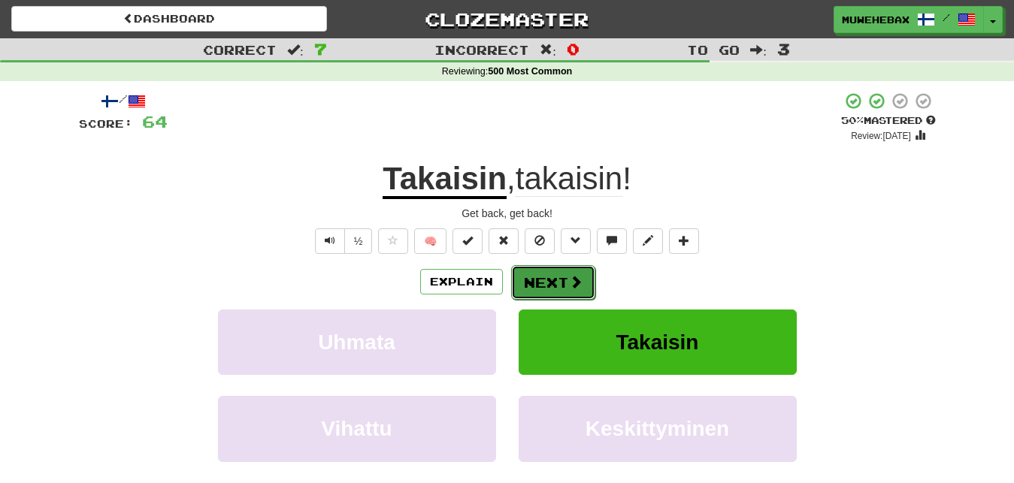
click at [547, 270] on button "Next" at bounding box center [553, 282] width 84 height 35
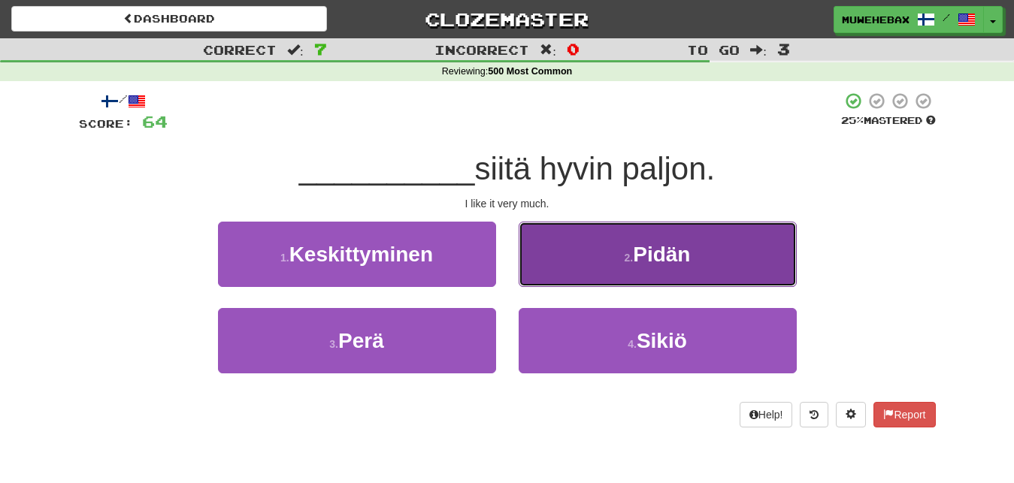
click at [584, 256] on button "2 . Pidän" at bounding box center [658, 254] width 278 height 65
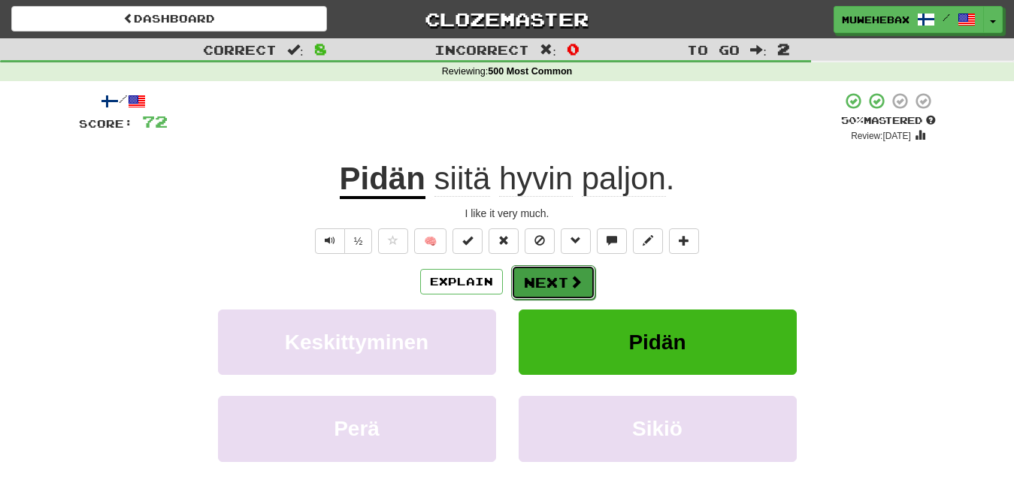
click at [547, 269] on button "Next" at bounding box center [553, 282] width 84 height 35
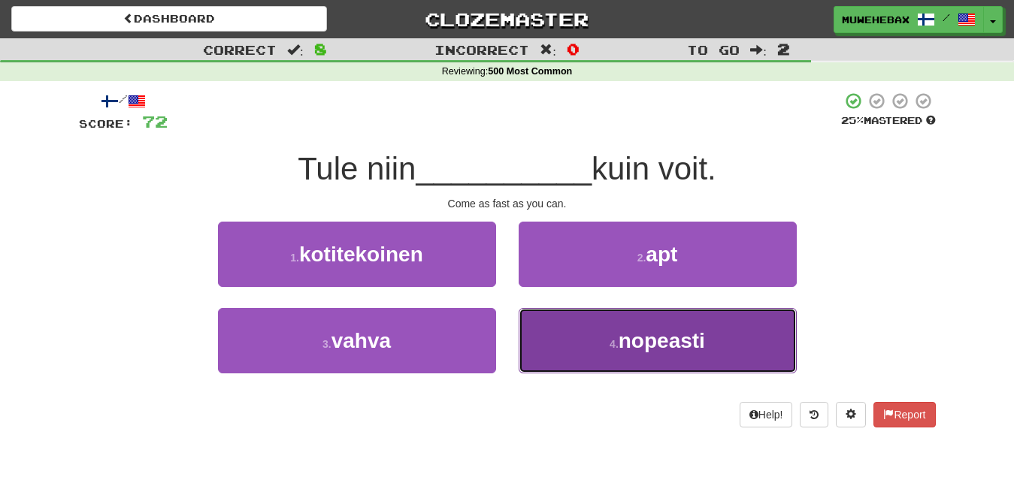
click at [574, 335] on button "4 . nopeasti" at bounding box center [658, 340] width 278 height 65
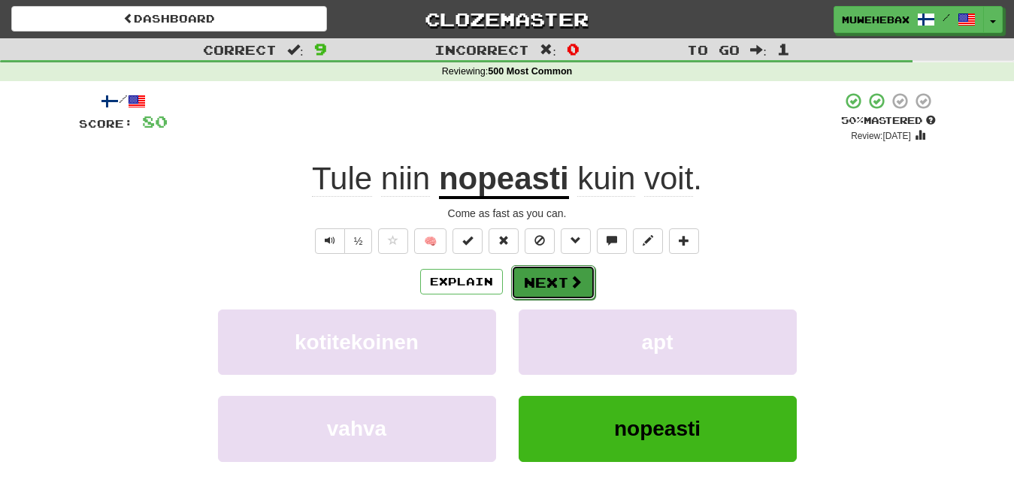
click at [547, 268] on button "Next" at bounding box center [553, 282] width 84 height 35
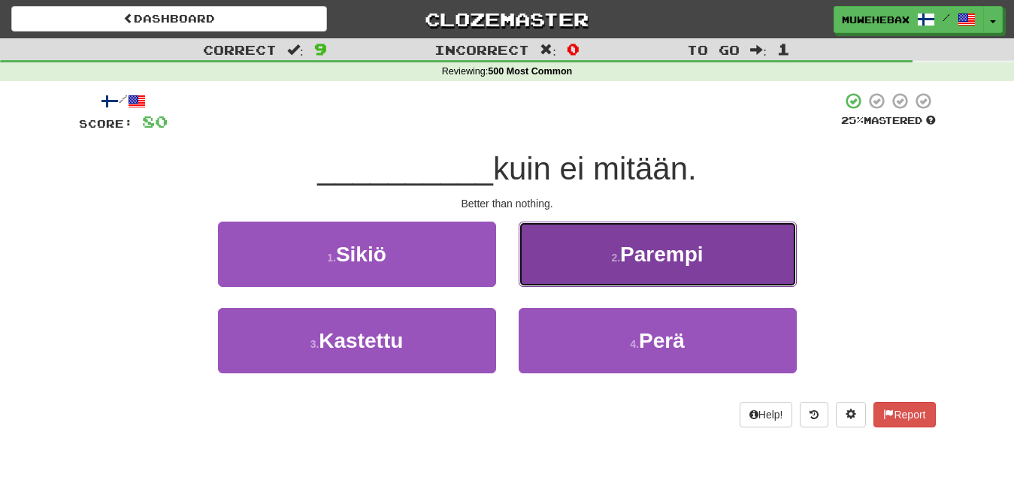
click at [567, 265] on button "2 . Parempi" at bounding box center [658, 254] width 278 height 65
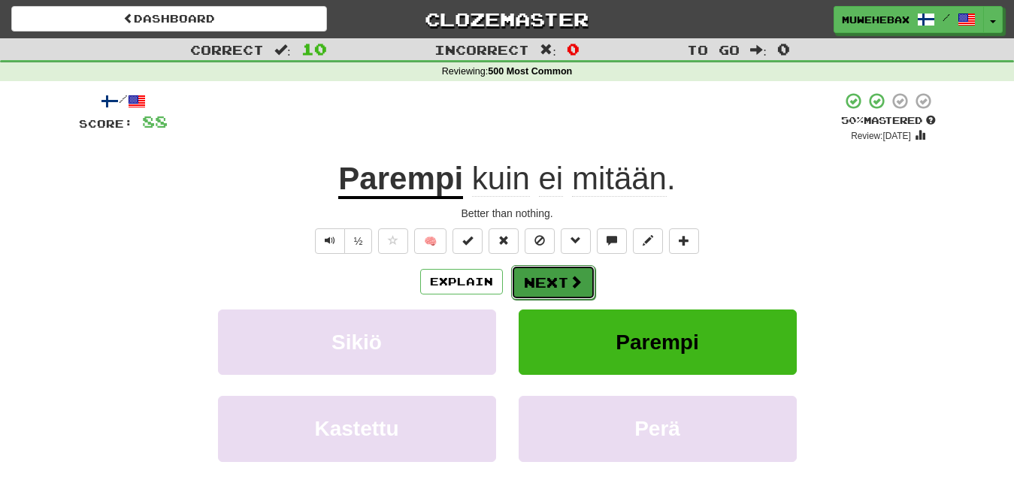
click at [547, 268] on button "Next" at bounding box center [553, 282] width 84 height 35
